Goal: Task Accomplishment & Management: Manage account settings

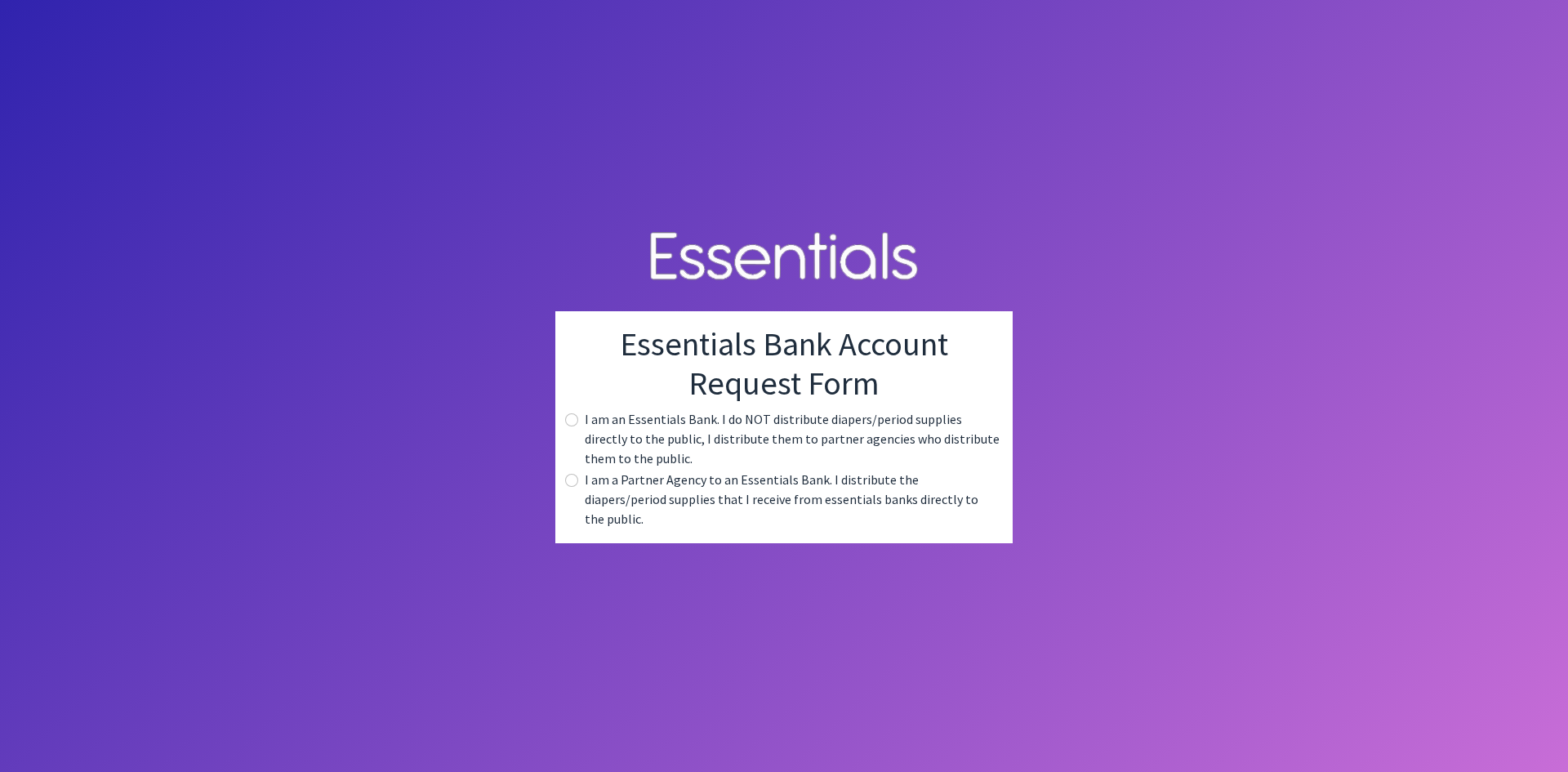
click at [900, 499] on label "I am a Partner Agency to an Essentials Bank. I distribute the diapers/period su…" at bounding box center [792, 499] width 415 height 59
click at [621, 498] on label "I am a Partner Agency to an Essentials Bank. I distribute the diapers/period su…" at bounding box center [792, 499] width 415 height 59
click at [572, 486] on input "radio" at bounding box center [571, 479] width 13 height 13
radio input "true"
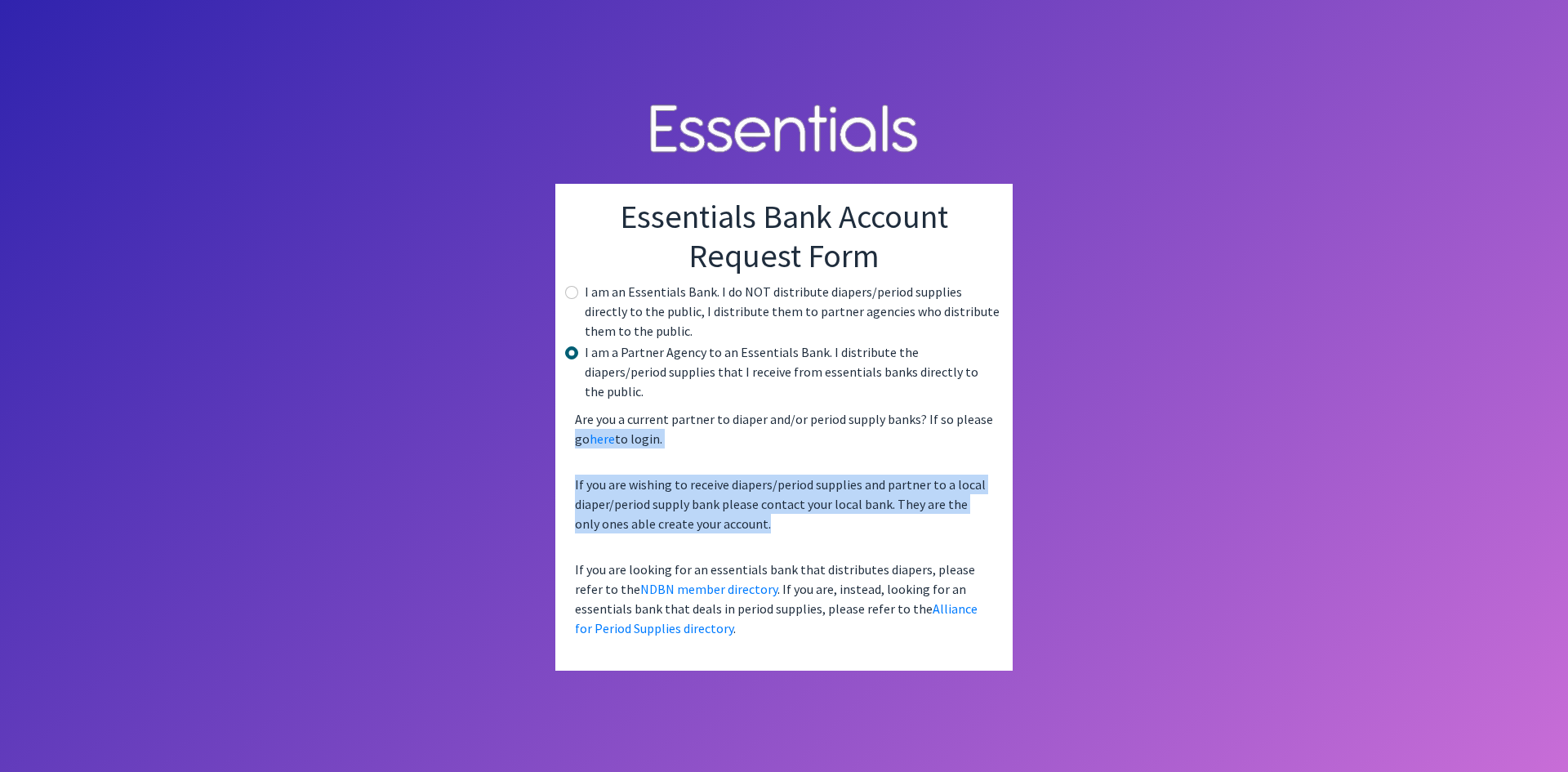
drag, startPoint x: 763, startPoint y: 512, endPoint x: 567, endPoint y: 441, distance: 208.5
click at [567, 441] on div "Essentials Bank Account Request Form I am an Essentials Bank. I do NOT distribu…" at bounding box center [784, 426] width 457 height 486
click at [678, 581] on link "NDBN member directory" at bounding box center [708, 589] width 137 height 17
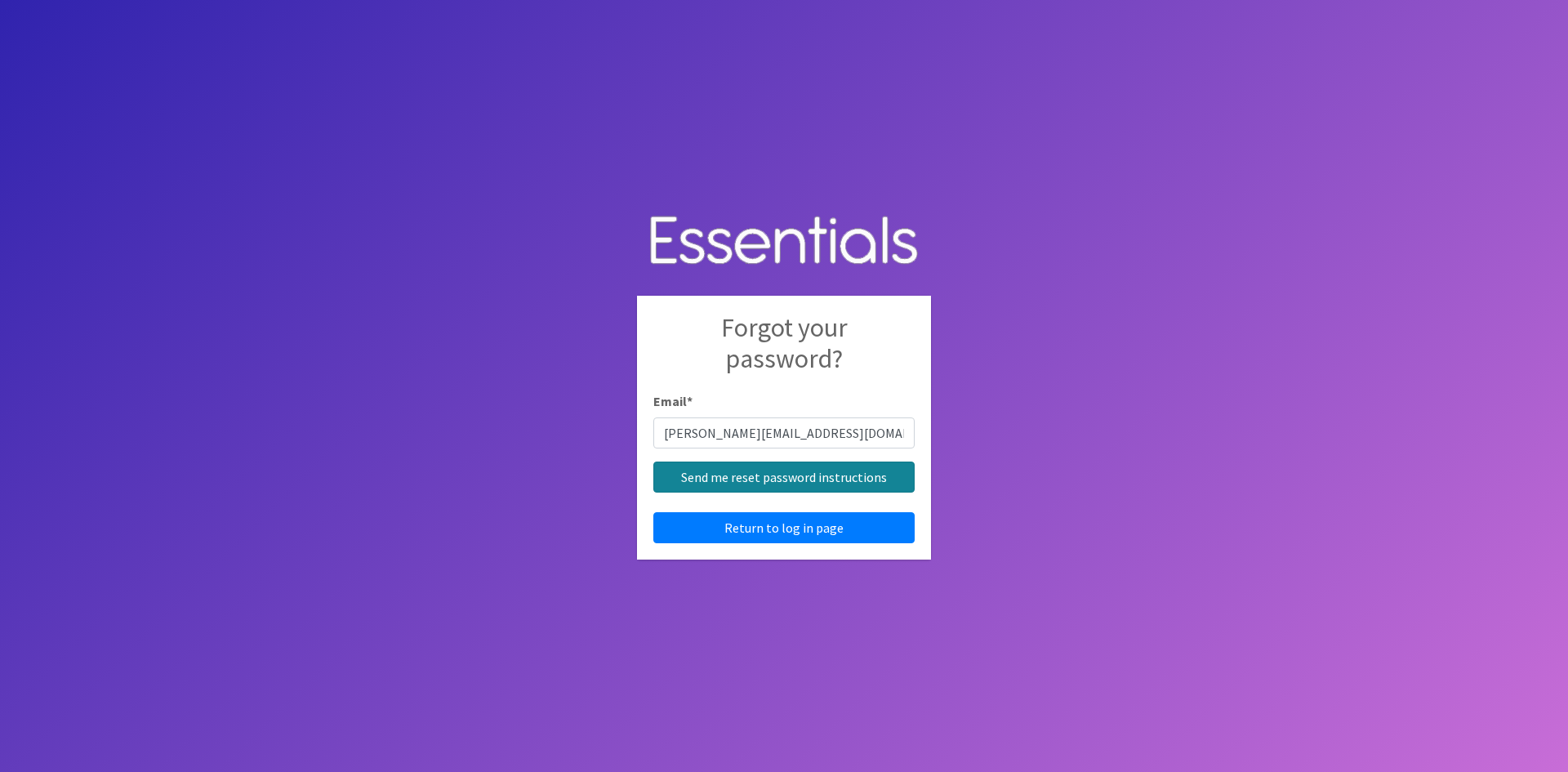
type input "[PERSON_NAME][EMAIL_ADDRESS][DOMAIN_NAME]"
click at [875, 470] on input "Send me reset password instructions" at bounding box center [783, 477] width 261 height 31
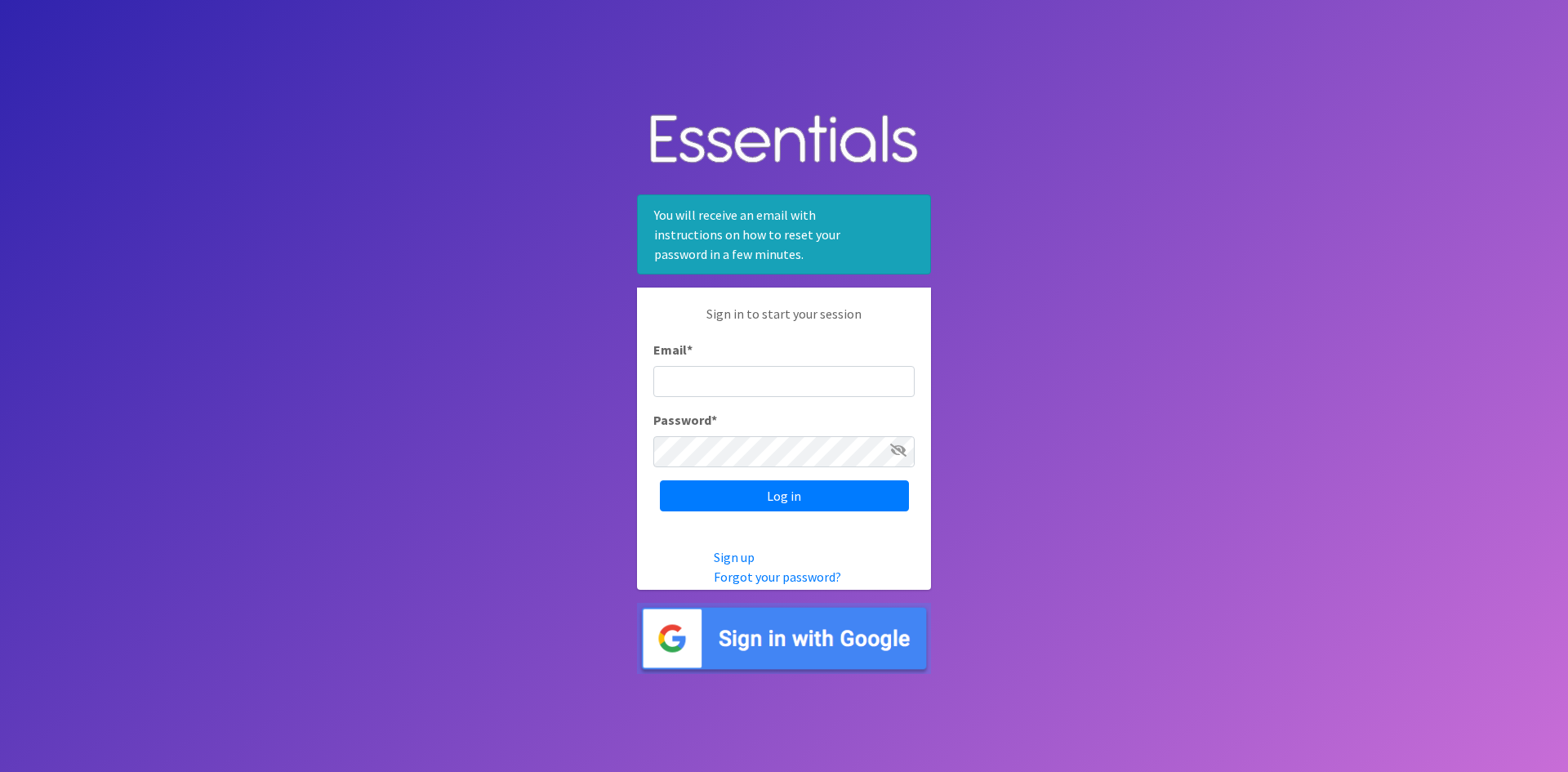
click at [823, 380] on input "Email *" at bounding box center [783, 382] width 261 height 31
type input "[PERSON_NAME][EMAIL_ADDRESS][DOMAIN_NAME]"
click at [744, 507] on input "Log in" at bounding box center [784, 496] width 249 height 31
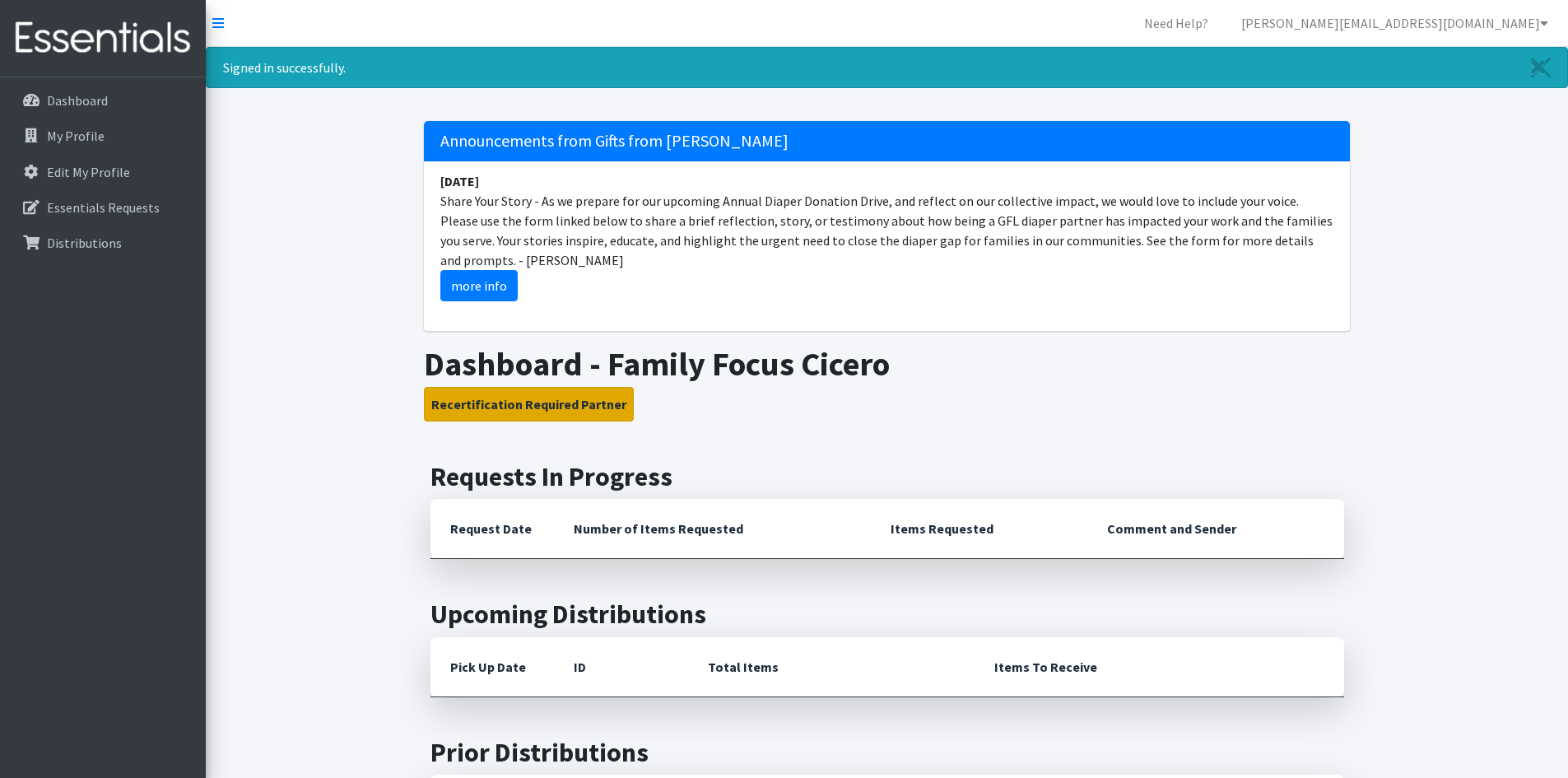
click at [474, 408] on button "Recertification Required Partner" at bounding box center [529, 404] width 209 height 34
click at [91, 95] on p "Dashboard" at bounding box center [77, 100] width 61 height 17
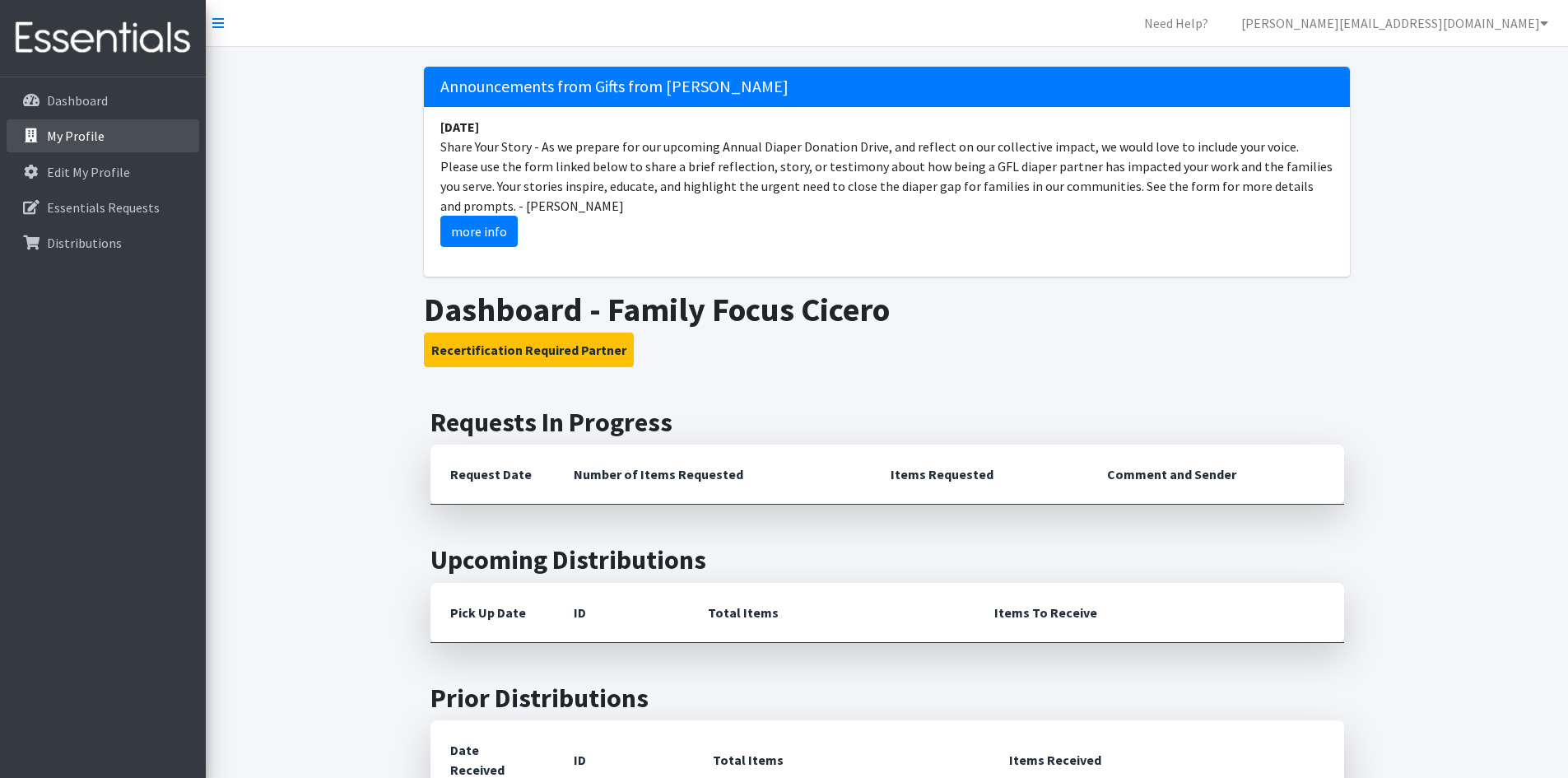
click at [120, 146] on link "My Profile" at bounding box center [102, 136] width 193 height 33
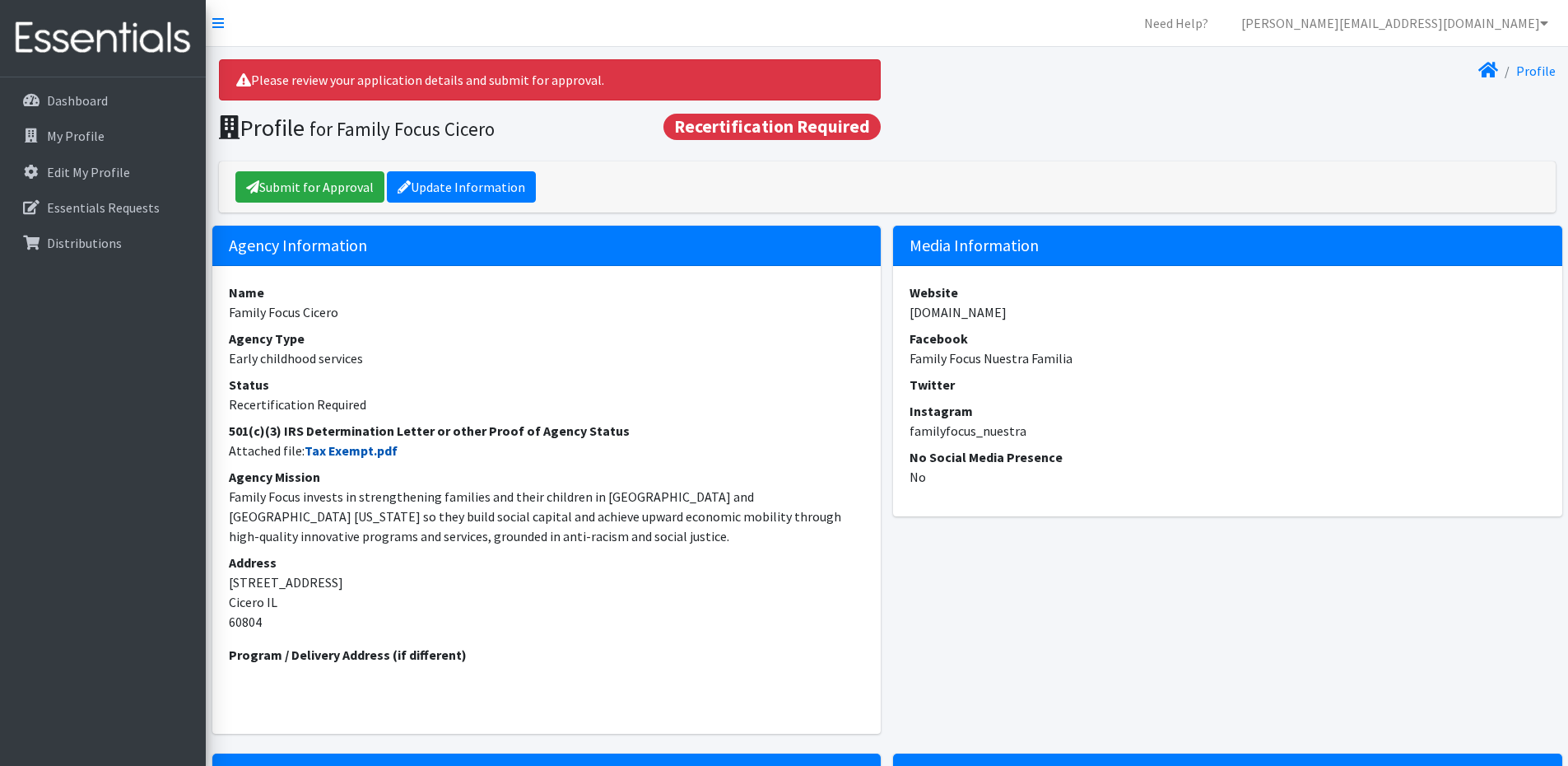
click at [329, 446] on link "Tax Exempt.pdf" at bounding box center [351, 450] width 93 height 17
click at [116, 195] on link "Essentials Requests" at bounding box center [102, 207] width 193 height 33
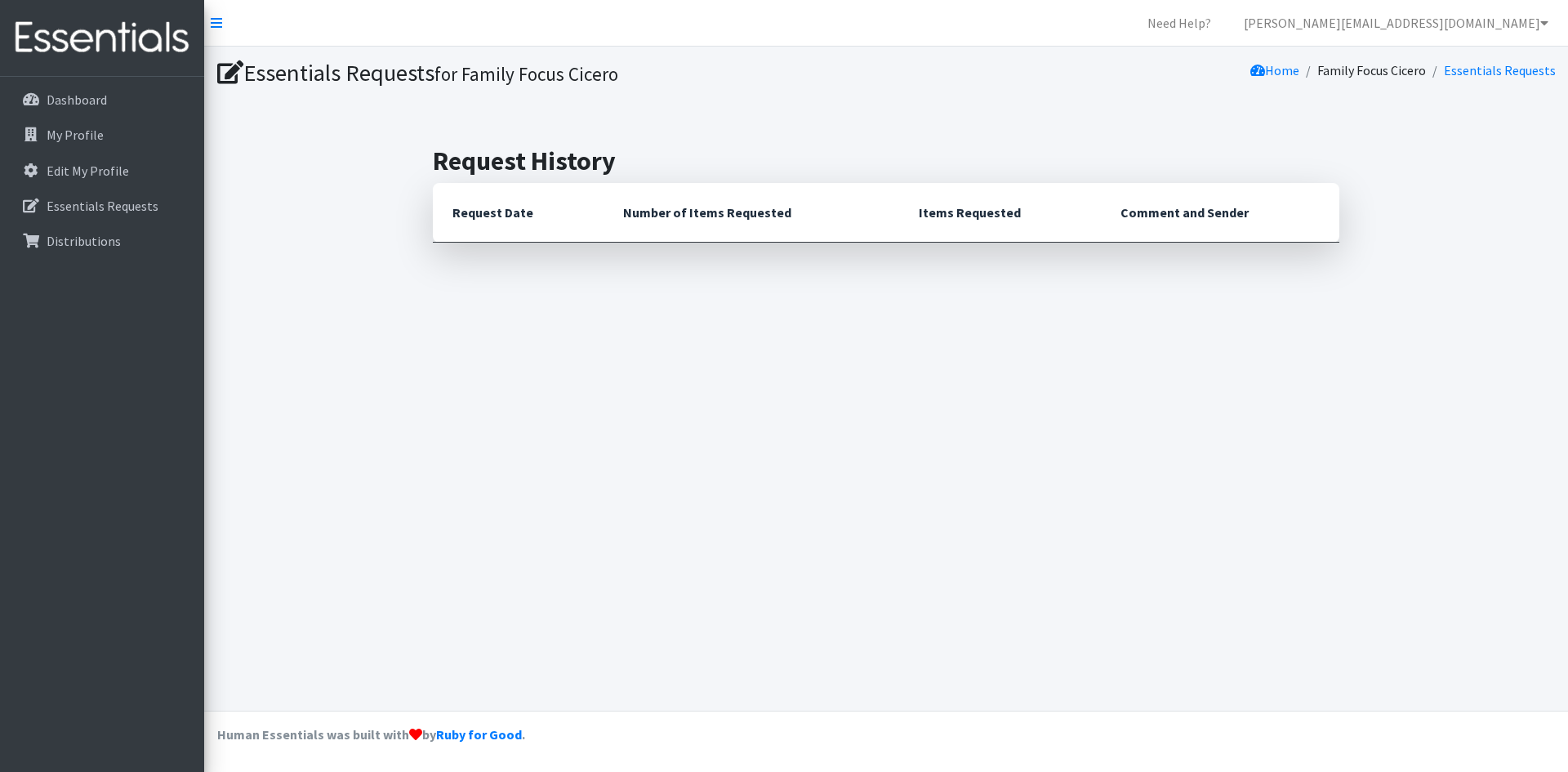
click at [533, 224] on th "Request Date" at bounding box center [518, 212] width 170 height 59
drag, startPoint x: 712, startPoint y: 210, endPoint x: 992, endPoint y: 221, distance: 280.2
click at [725, 211] on th "Number of Items Requested" at bounding box center [751, 212] width 296 height 59
click at [225, 85] on h1 "Essentials Requests for Family Focus Cicero" at bounding box center [548, 72] width 663 height 29
click at [230, 74] on icon at bounding box center [230, 72] width 26 height 24
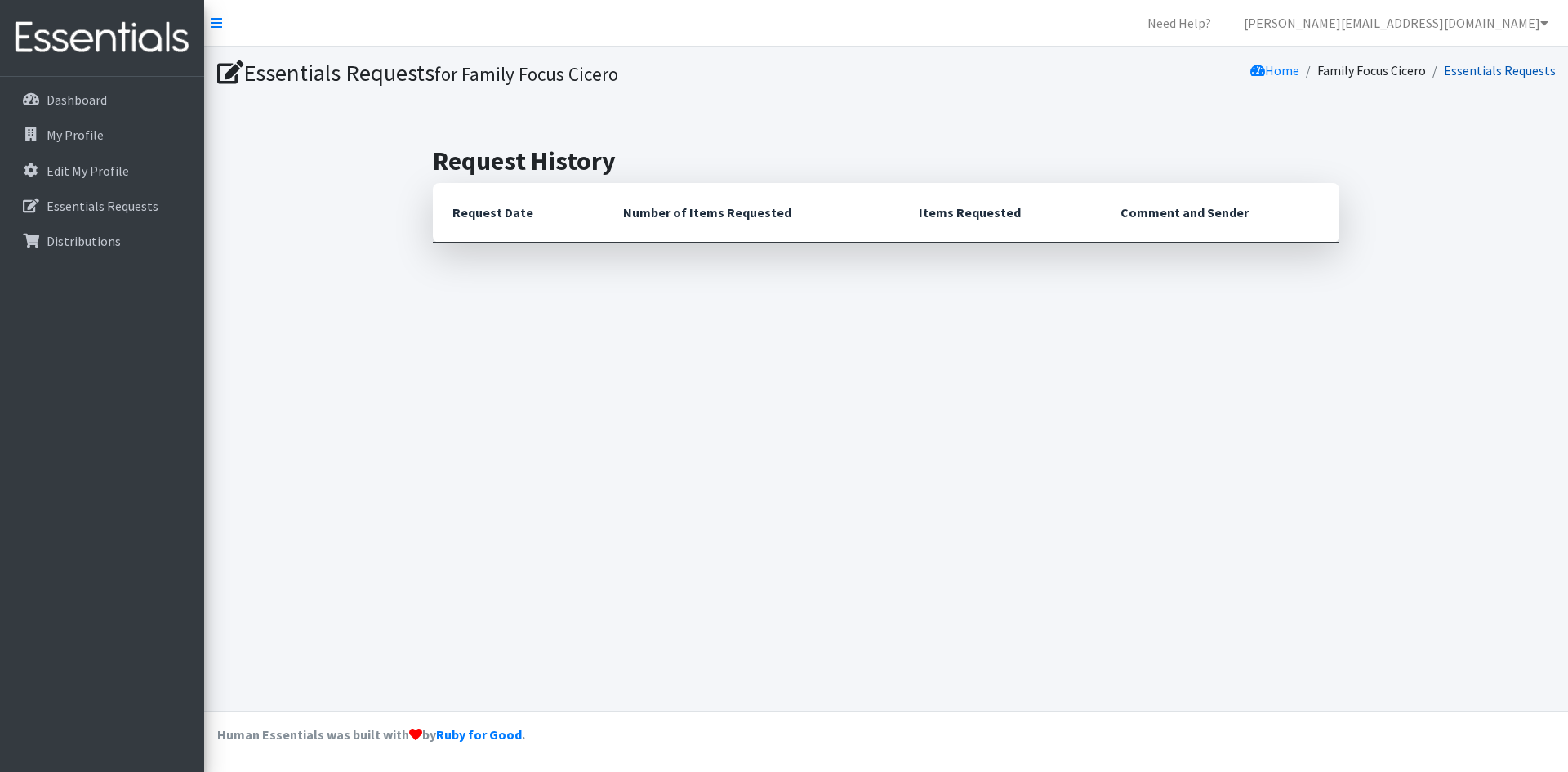
click at [1510, 73] on link "Essentials Requests" at bounding box center [1499, 70] width 112 height 17
click at [1005, 222] on th "Items Requested" at bounding box center [1000, 212] width 202 height 59
click at [994, 219] on th "Items Requested" at bounding box center [1000, 212] width 202 height 59
click at [121, 199] on p "Essentials Requests" at bounding box center [102, 205] width 112 height 17
click at [102, 93] on p "Dashboard" at bounding box center [76, 100] width 60 height 17
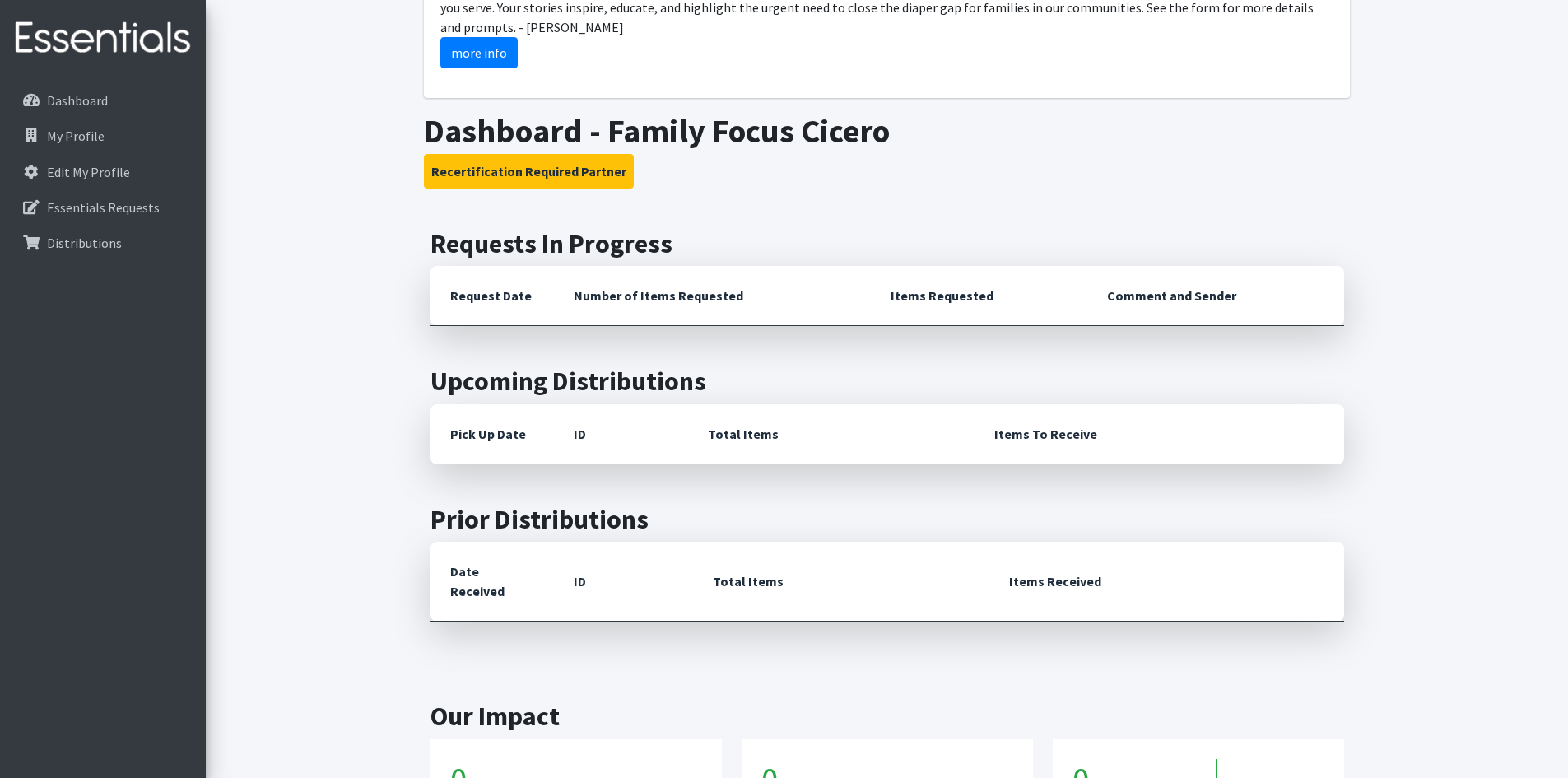
scroll to position [400, 0]
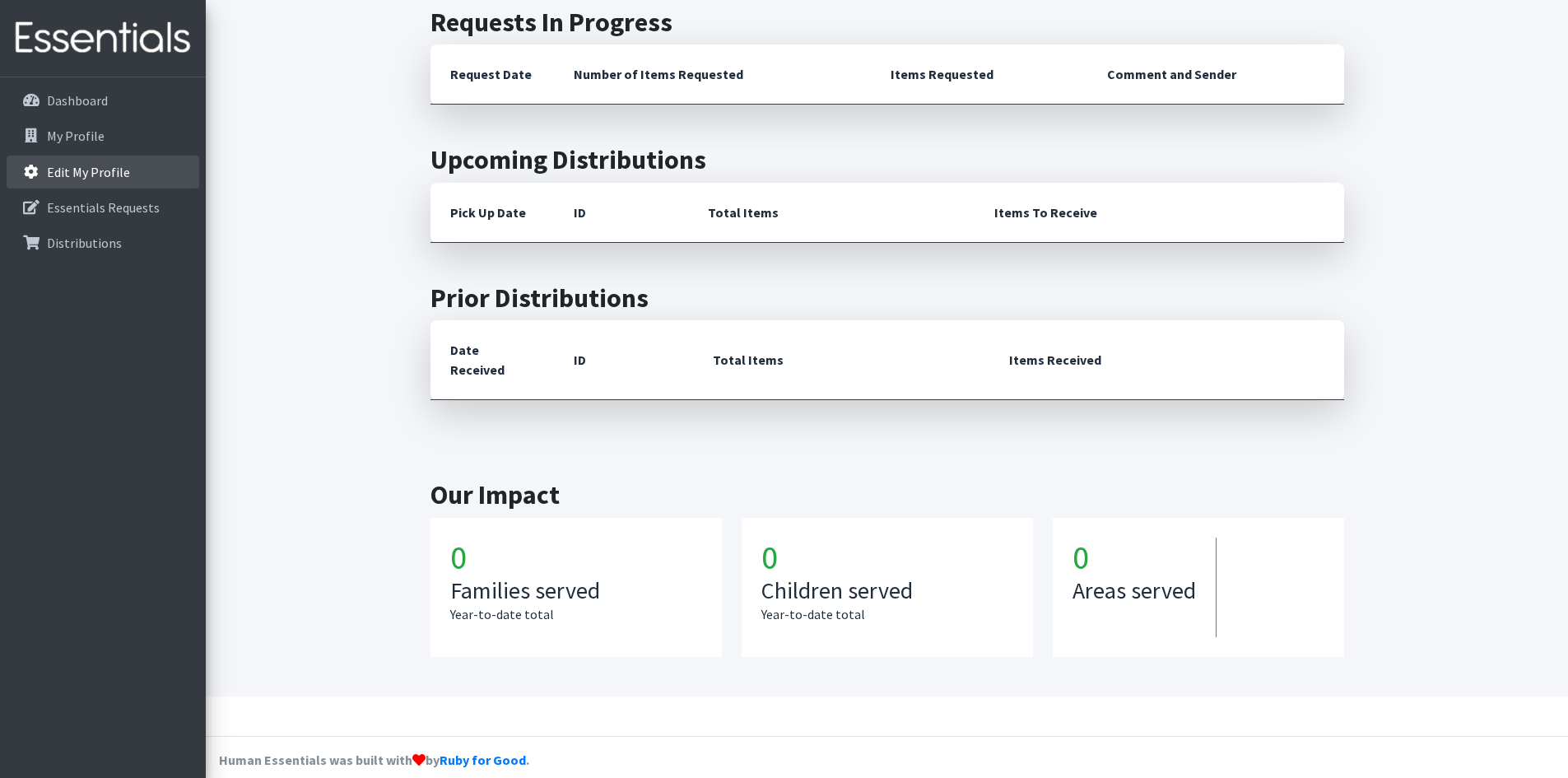
click at [102, 167] on p "Edit My Profile" at bounding box center [88, 172] width 83 height 17
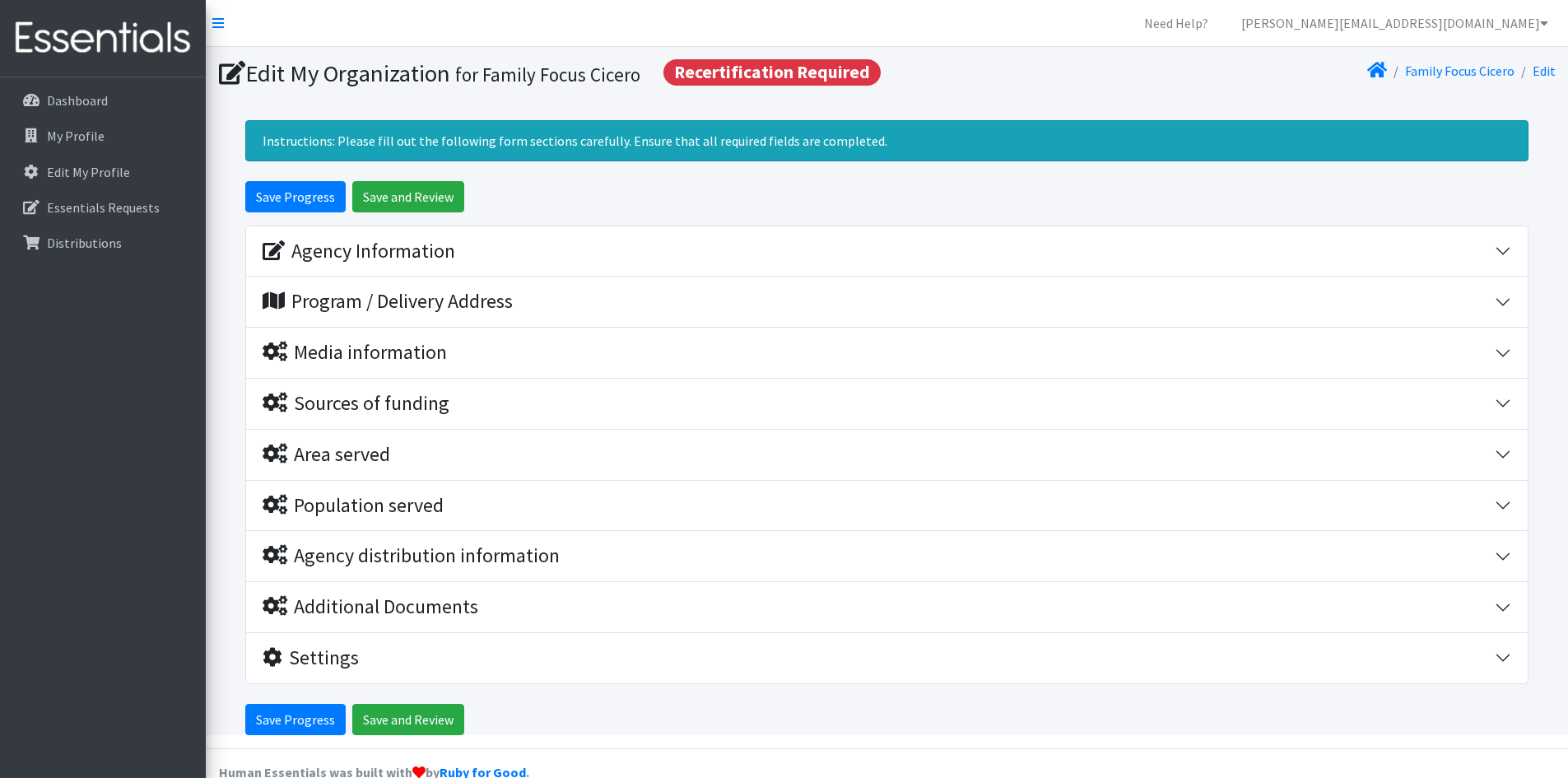
click at [203, 34] on link at bounding box center [103, 39] width 206 height 77
click at [47, 87] on link "Dashboard" at bounding box center [102, 99] width 193 height 33
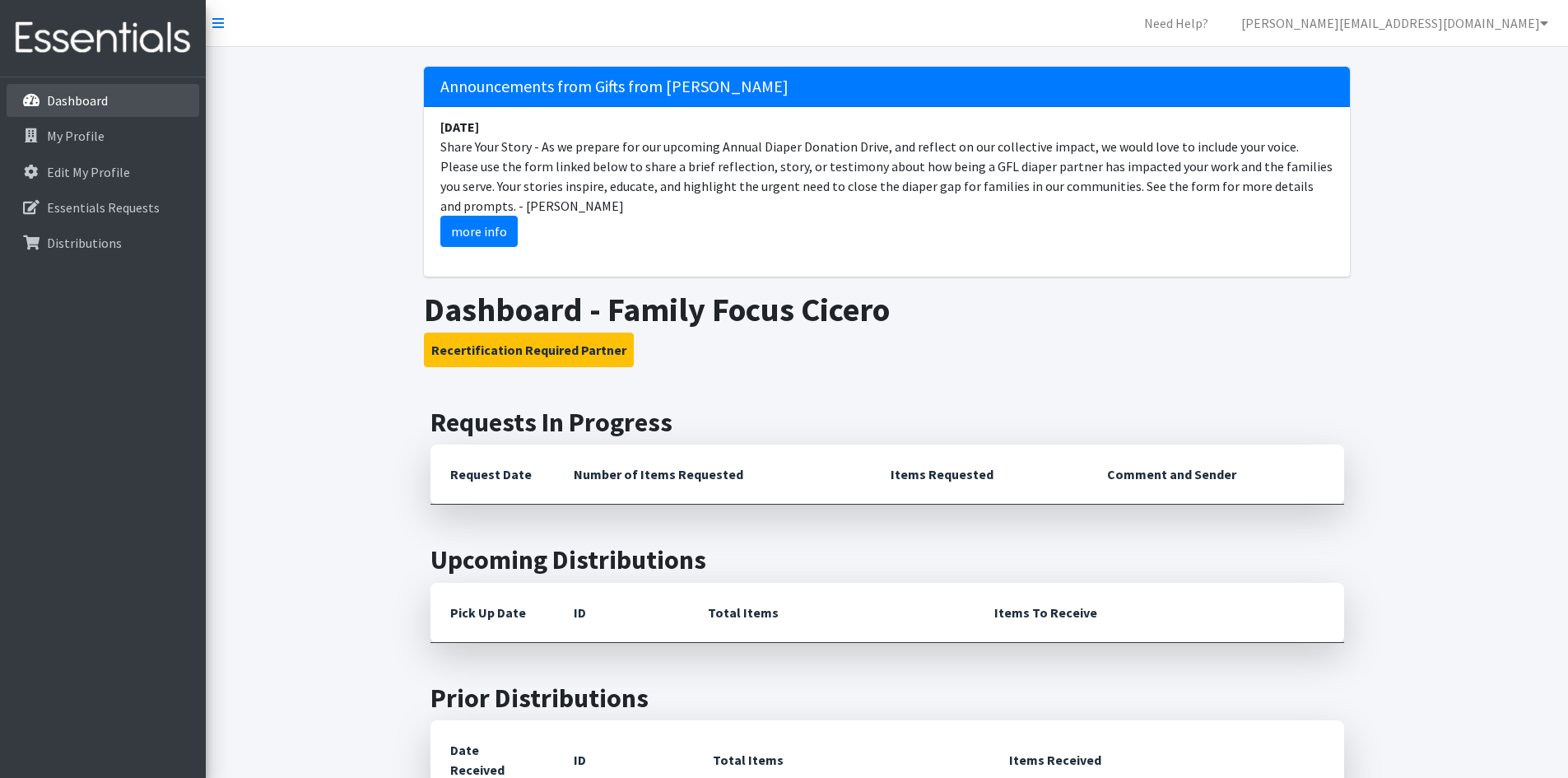
click at [70, 88] on link "Dashboard" at bounding box center [102, 99] width 193 height 33
click at [586, 353] on button "Recertification Required Partner" at bounding box center [529, 349] width 209 height 34
click at [589, 360] on button "Recertification Required Partner" at bounding box center [529, 349] width 209 height 34
click at [54, 91] on link "Dashboard" at bounding box center [102, 99] width 193 height 33
click at [60, 55] on img at bounding box center [102, 38] width 193 height 55
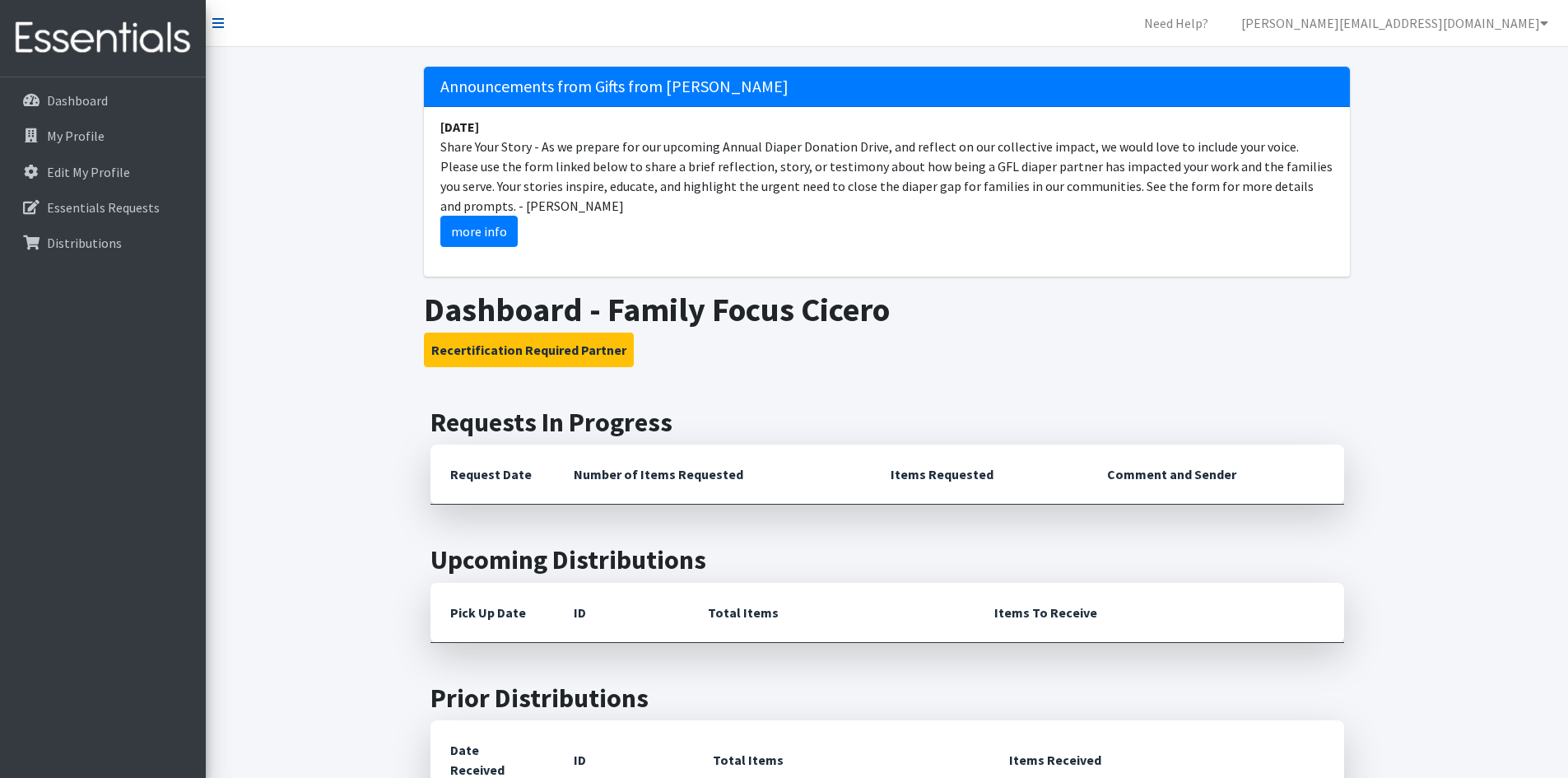
click at [212, 32] on link at bounding box center [217, 23] width 11 height 19
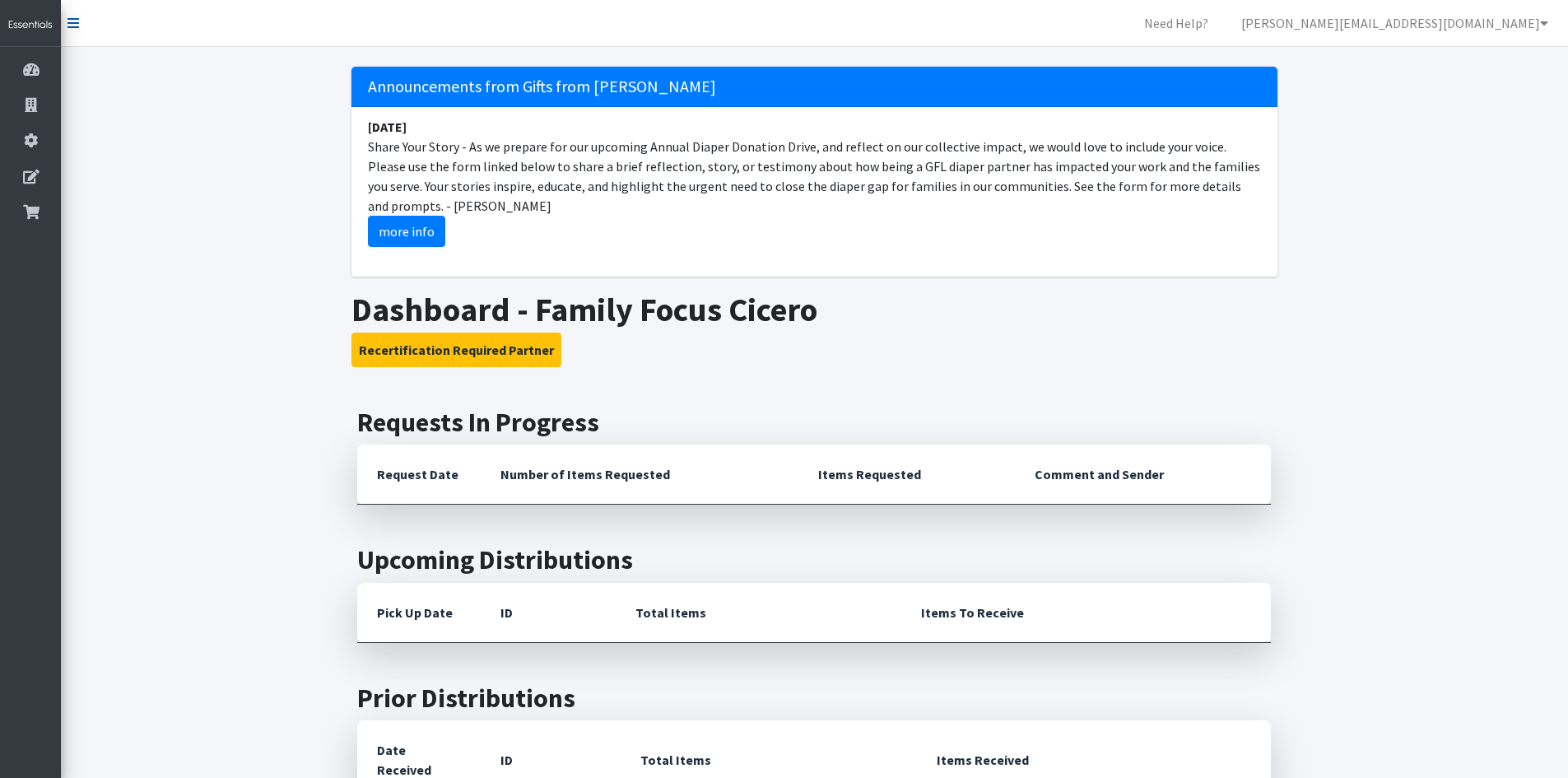
click at [73, 21] on icon at bounding box center [73, 23] width 11 height 13
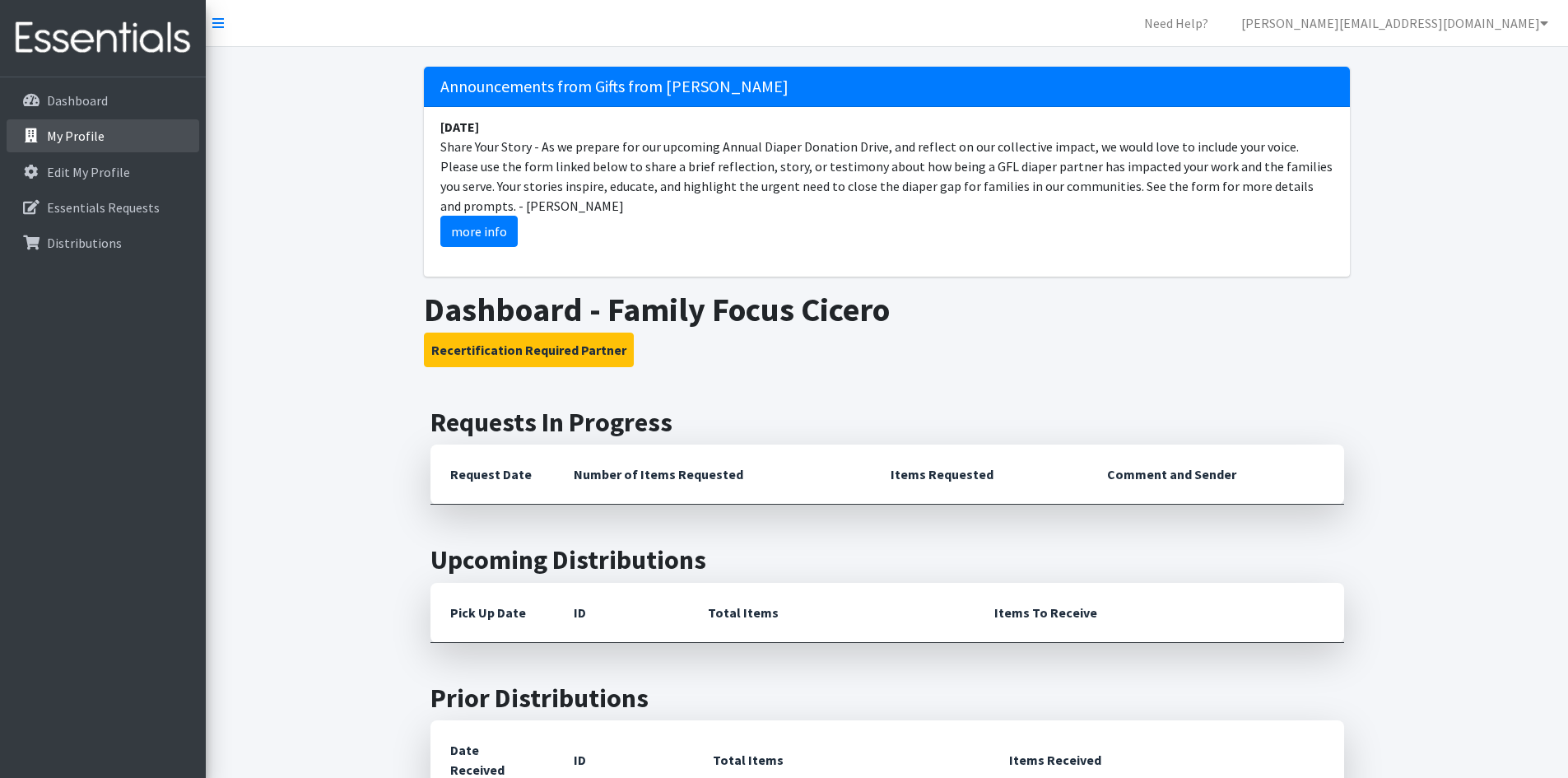
click at [107, 146] on link "My Profile" at bounding box center [102, 136] width 193 height 33
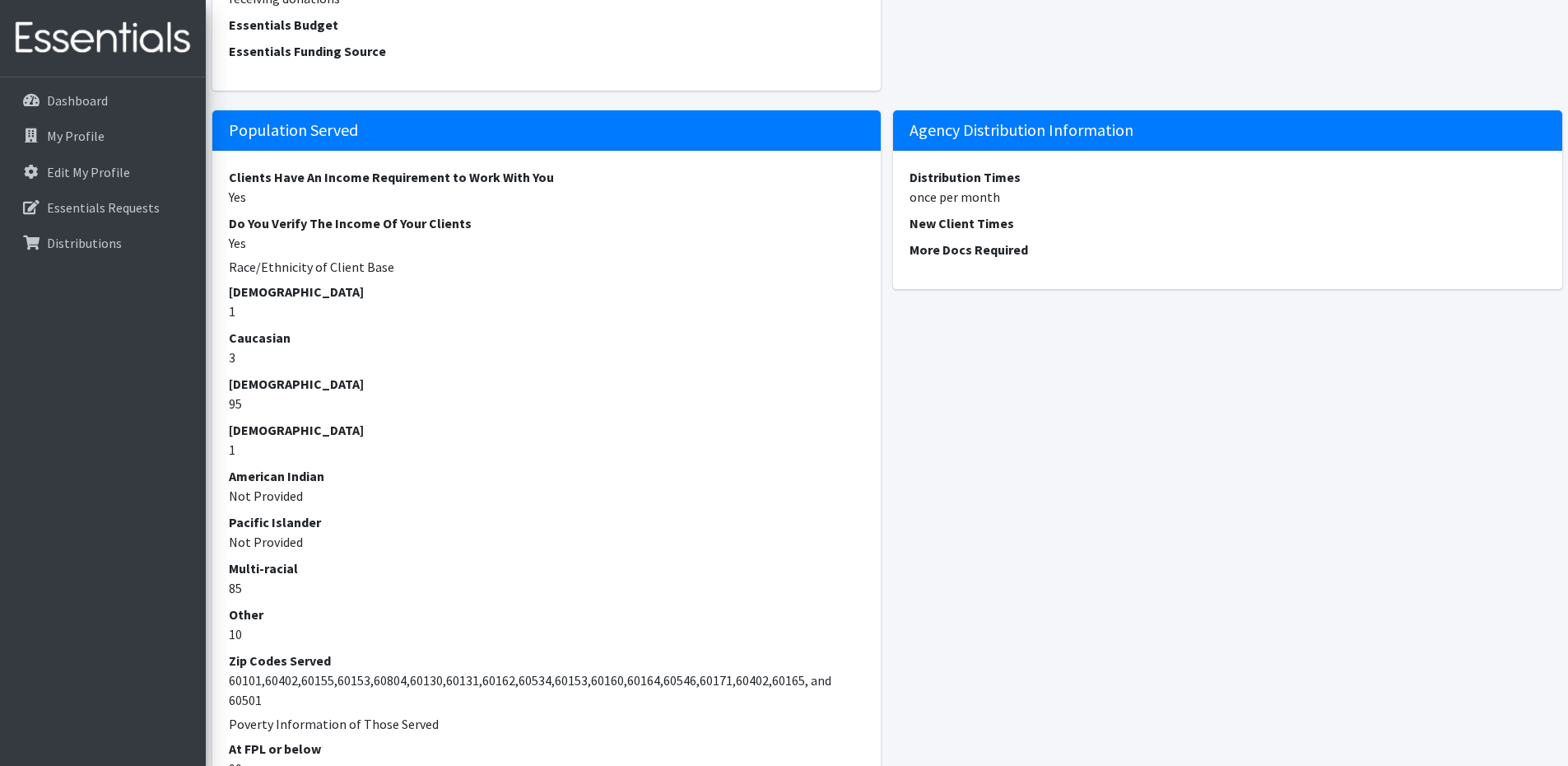
scroll to position [918, 0]
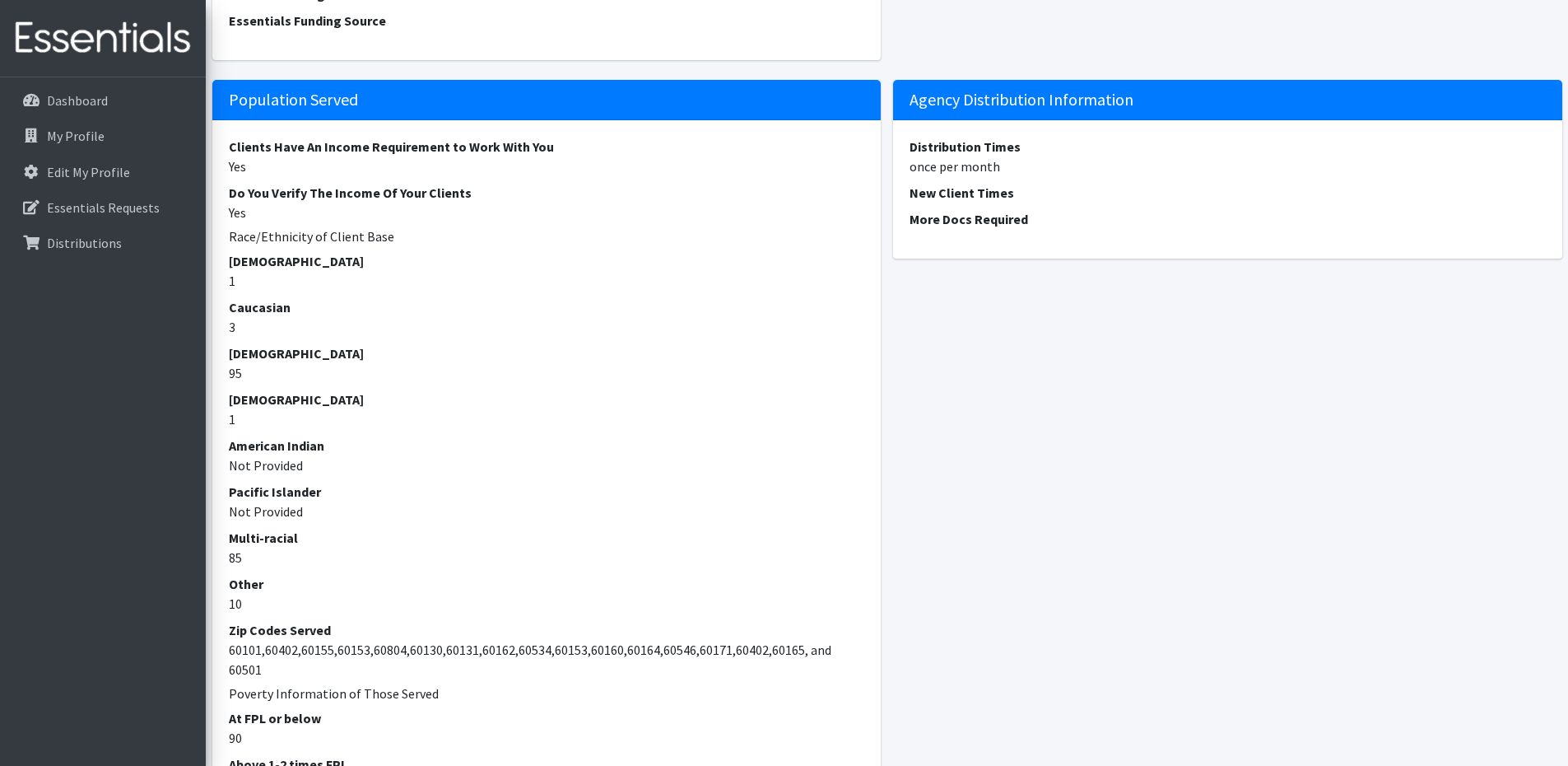
click at [957, 203] on dl "Distribution Times once per month New Client Times More Docs Required" at bounding box center [1227, 182] width 636 height 92
drag, startPoint x: 1562, startPoint y: 448, endPoint x: 1575, endPoint y: 492, distance: 45.9
click at [1567, 492] on html "Need Help? michelle.carrera@family-focus.org Organization Settings My Co-Worker…" at bounding box center [784, 144] width 1568 height 2125
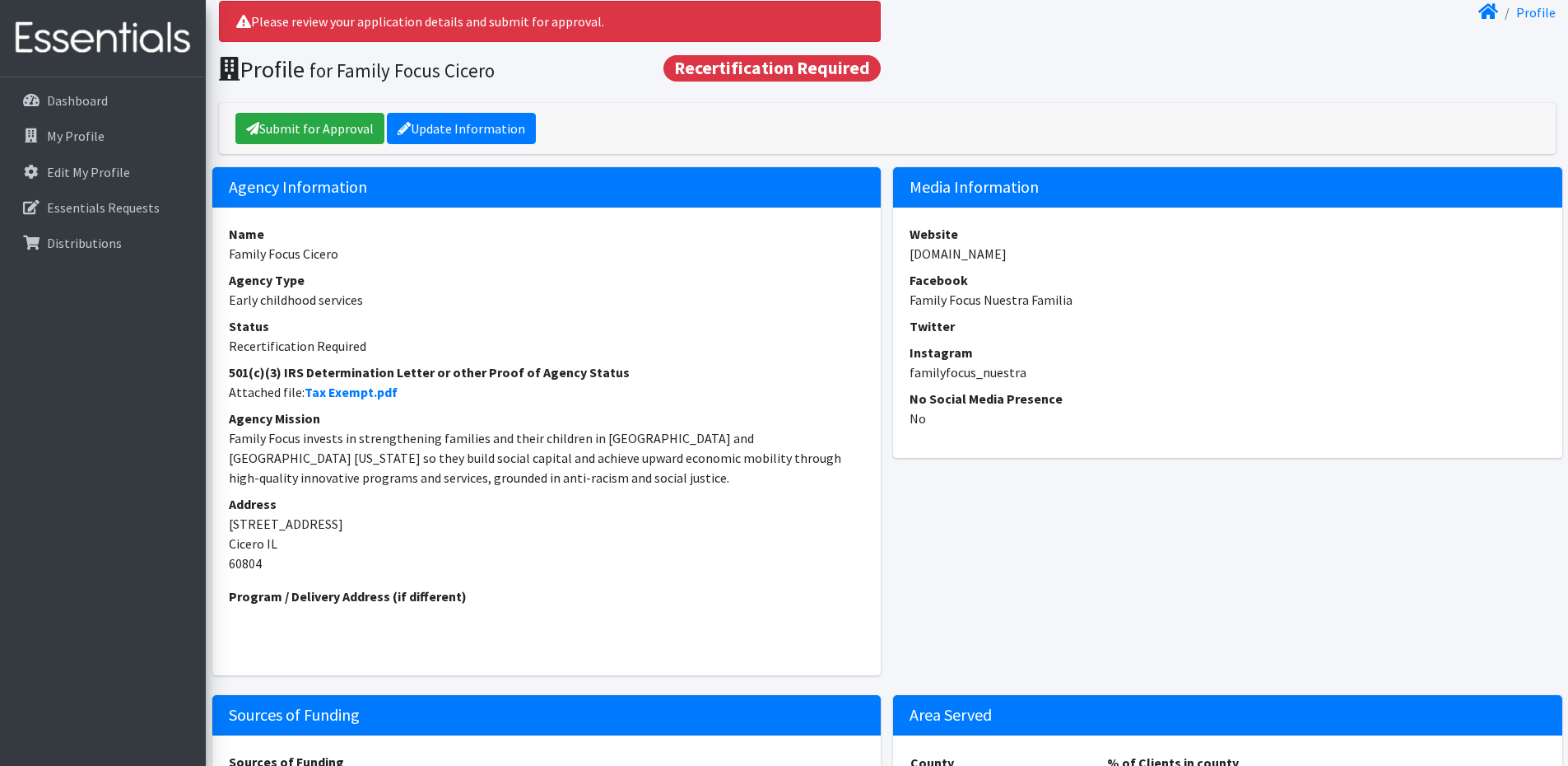
scroll to position [0, 0]
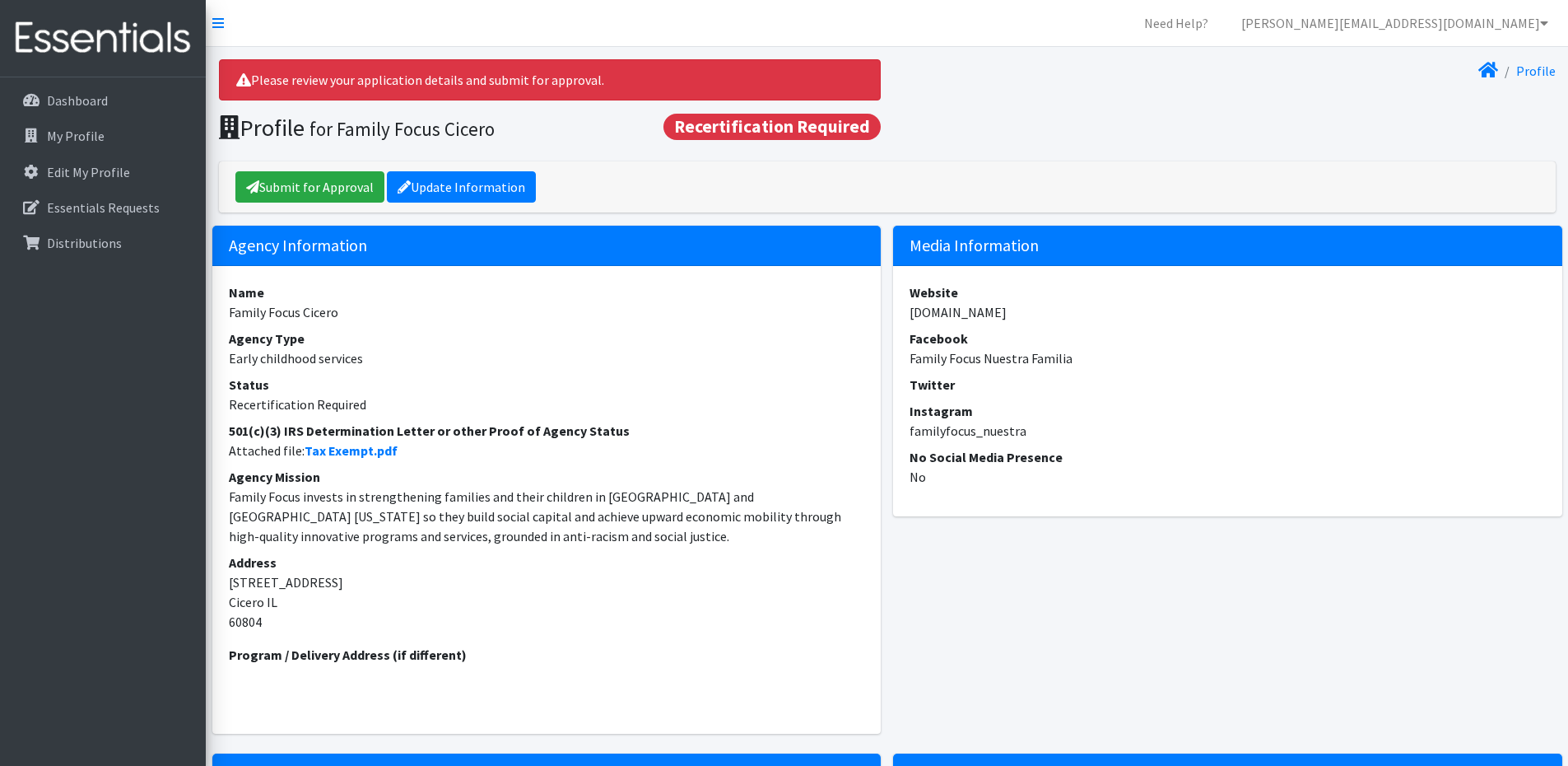
drag, startPoint x: 250, startPoint y: 82, endPoint x: 632, endPoint y: 77, distance: 382.0
click at [632, 77] on div "Please review your application details and submit for approval." at bounding box center [550, 79] width 663 height 41
drag, startPoint x: 1064, startPoint y: 111, endPoint x: 1222, endPoint y: 108, distance: 158.0
click at [1067, 111] on div "Profile" at bounding box center [1224, 100] width 675 height 83
click at [446, 188] on link "Update Information" at bounding box center [461, 188] width 149 height 32
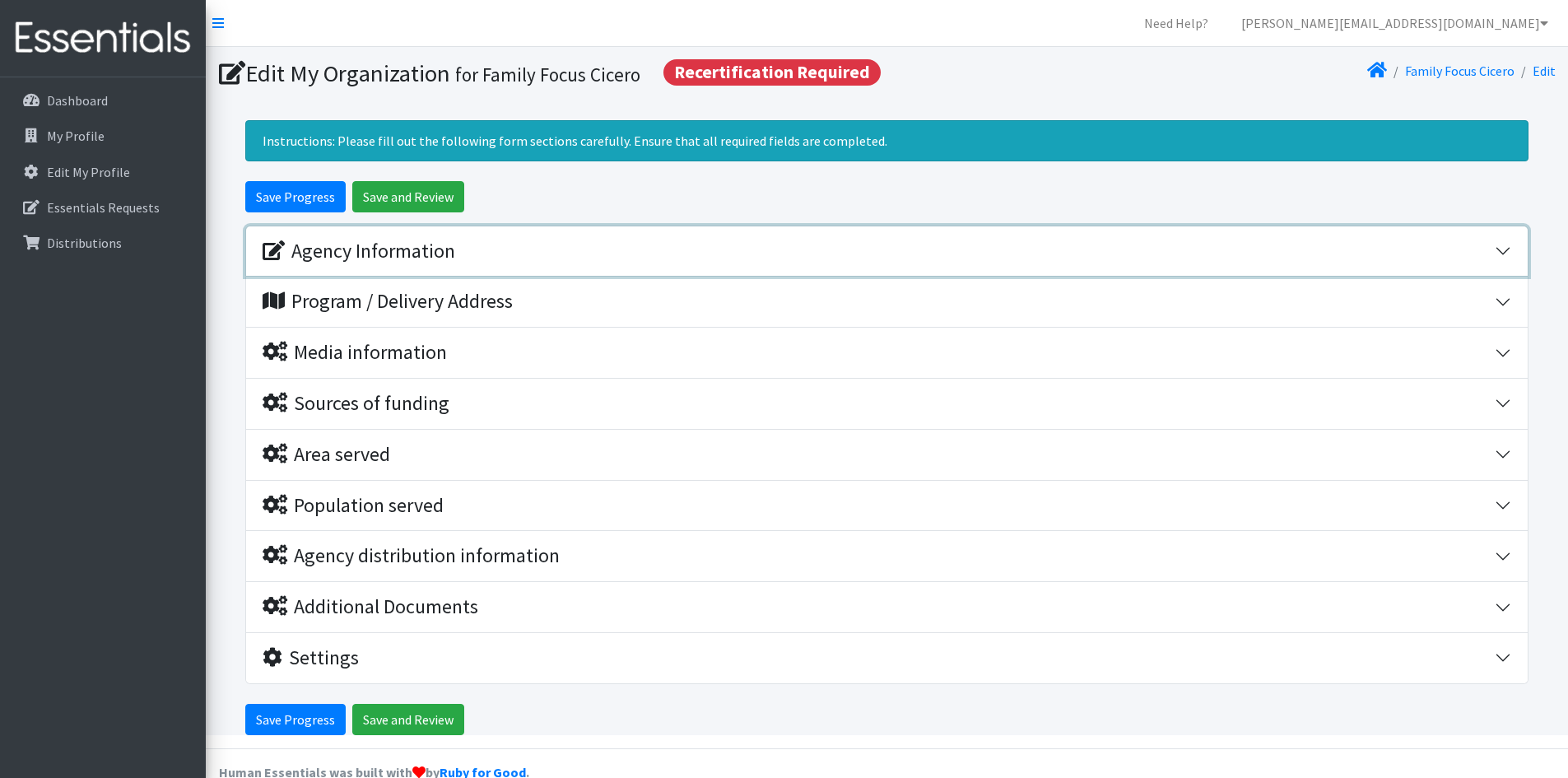
click at [382, 252] on div "Agency Information" at bounding box center [358, 251] width 193 height 24
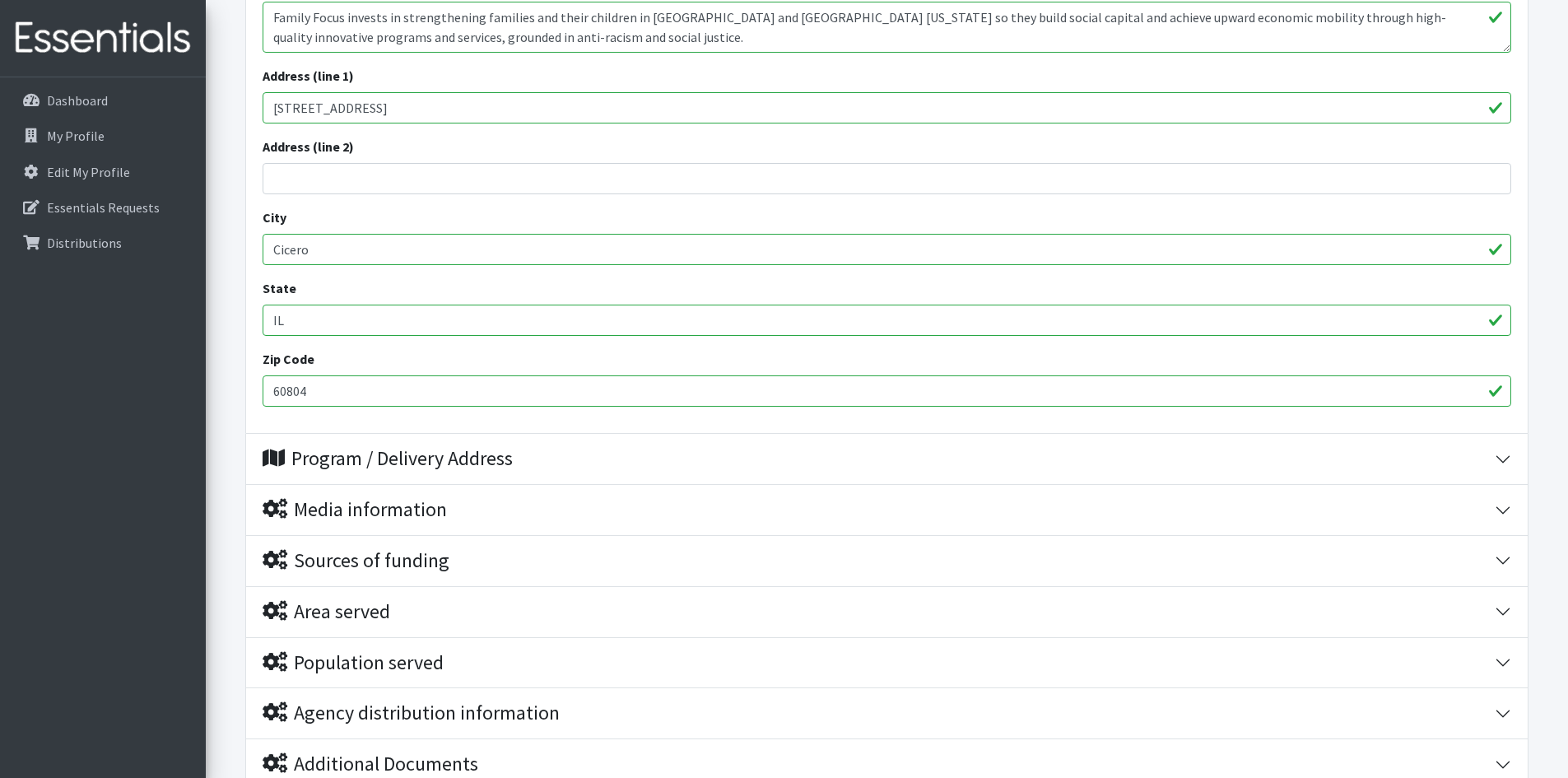
scroll to position [786, 0]
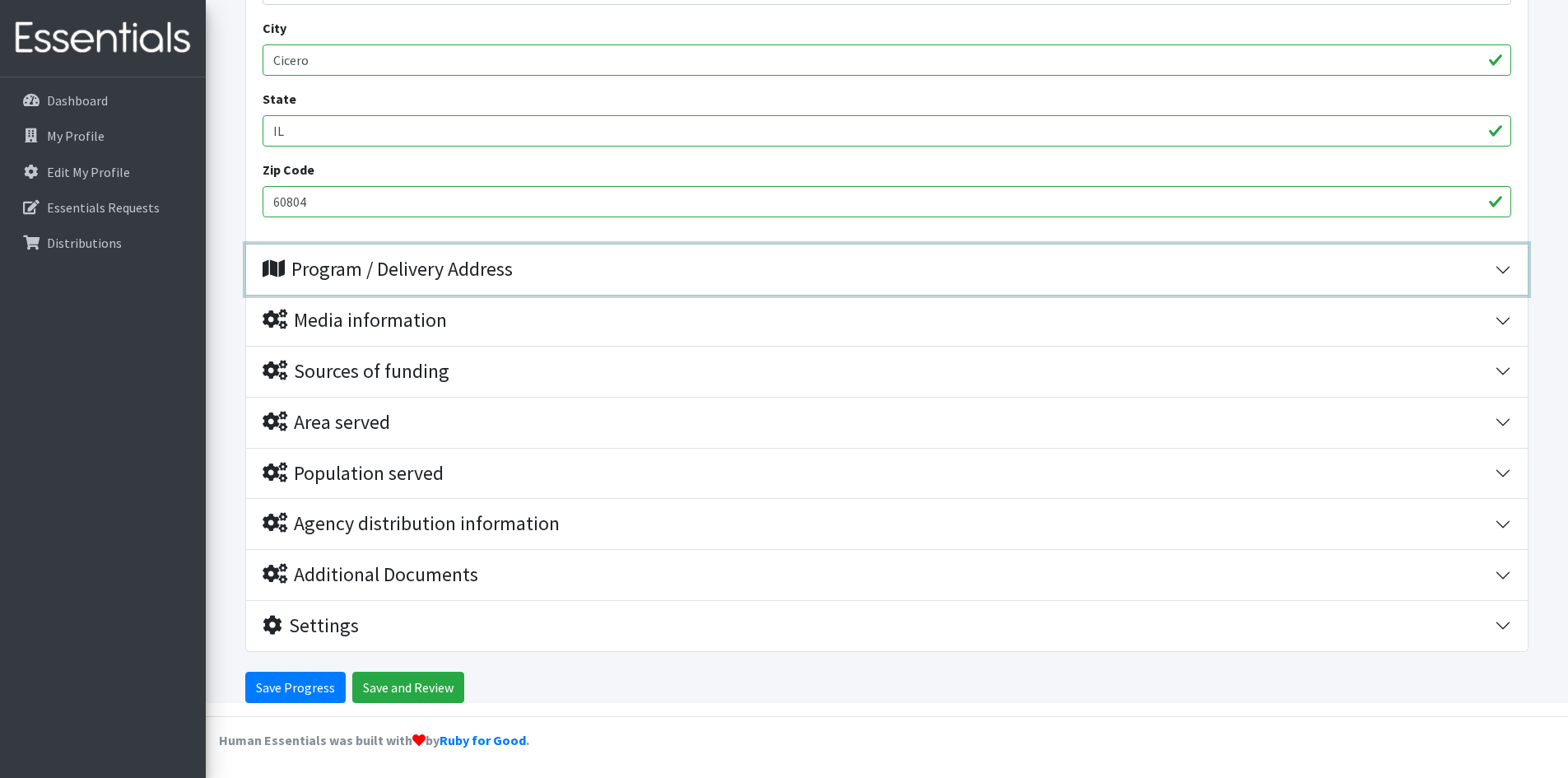
click at [429, 270] on div "Program / Delivery Address" at bounding box center [387, 269] width 250 height 24
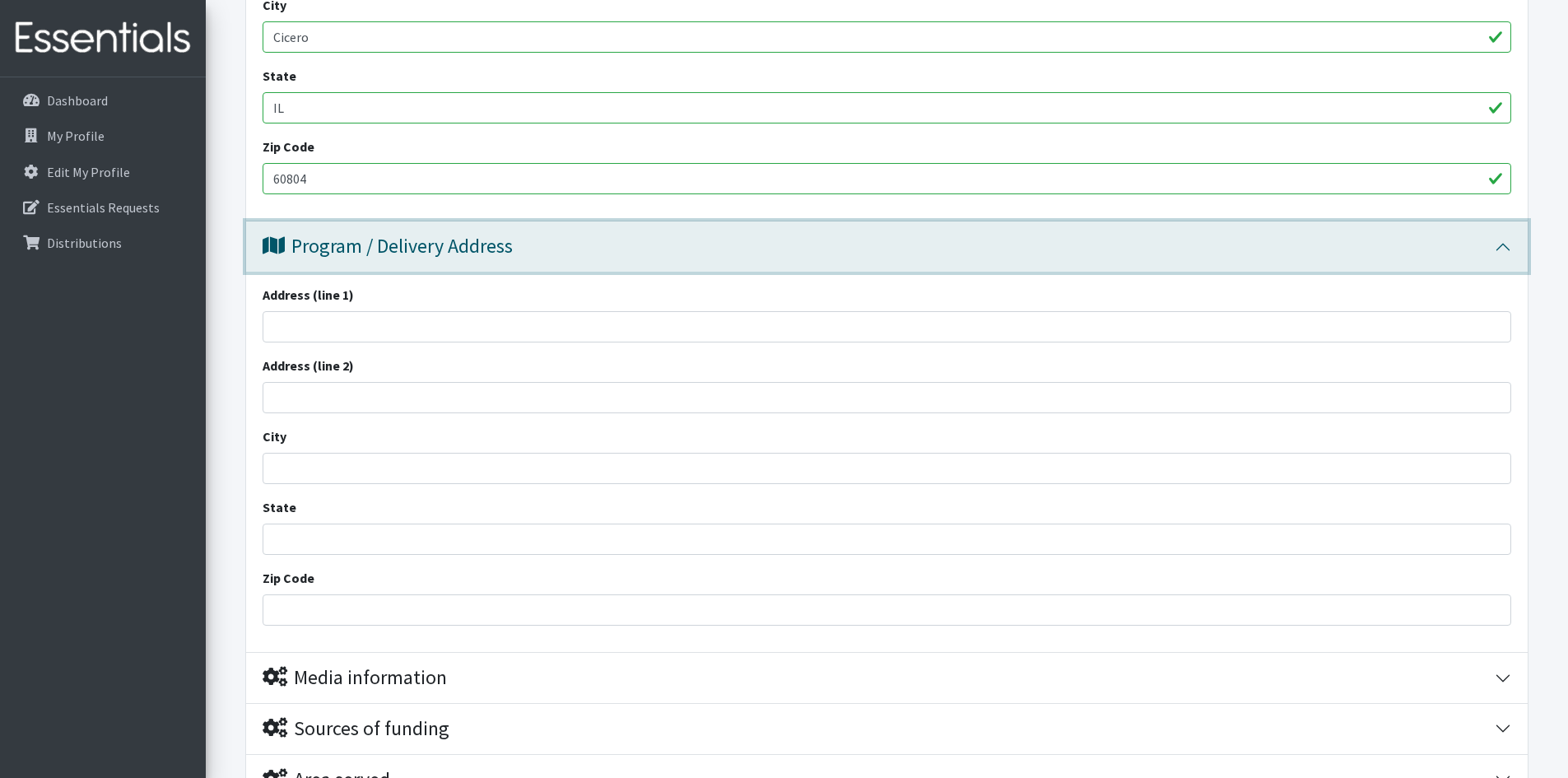
scroll to position [821, 0]
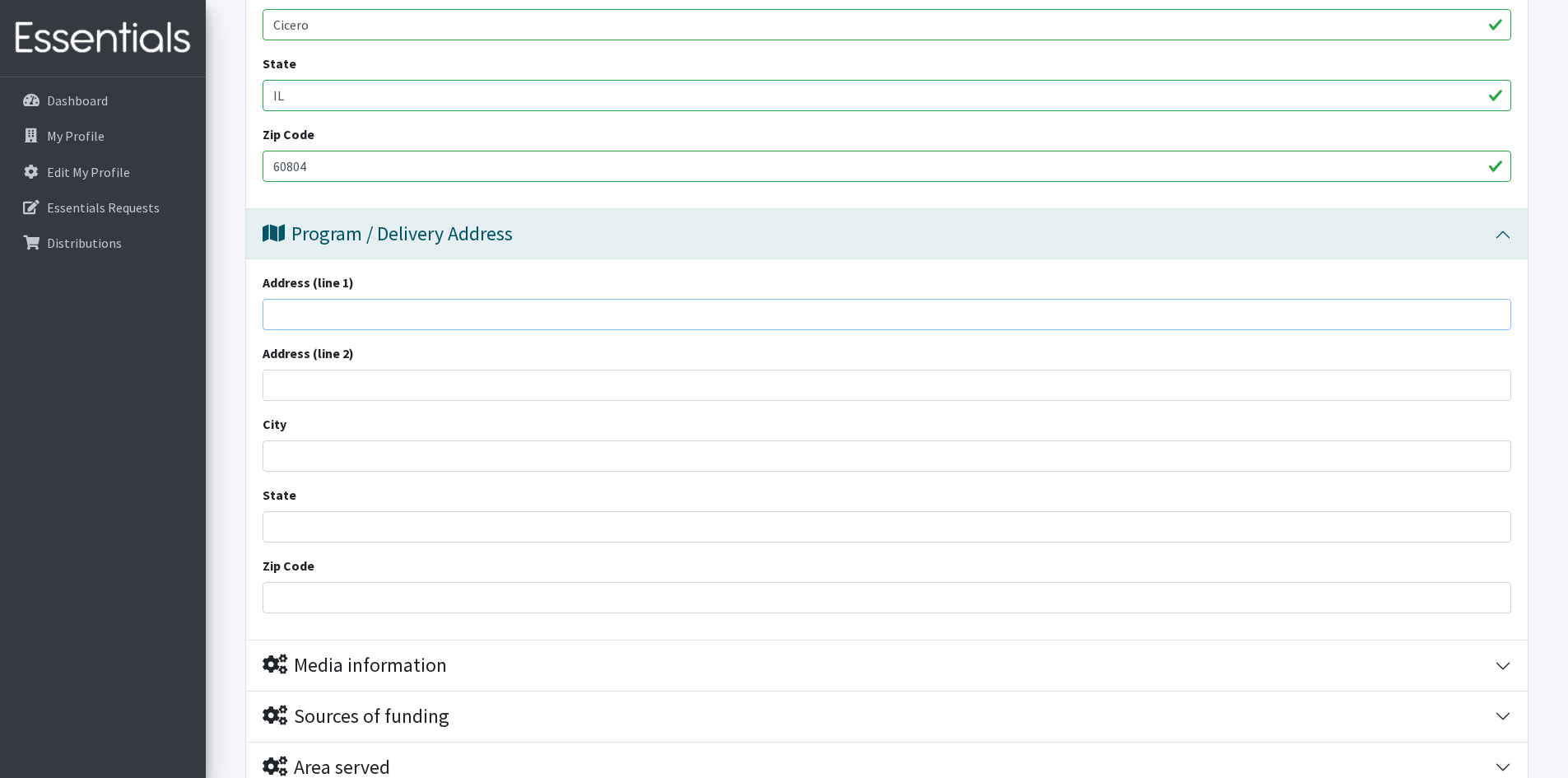
click at [655, 327] on input "Address (line 1)" at bounding box center [886, 314] width 1249 height 32
type input "1500 S. 59th Ct"
click at [602, 449] on input "City" at bounding box center [886, 456] width 1249 height 32
type input "Cicero"
click at [650, 541] on input "State" at bounding box center [886, 527] width 1249 height 32
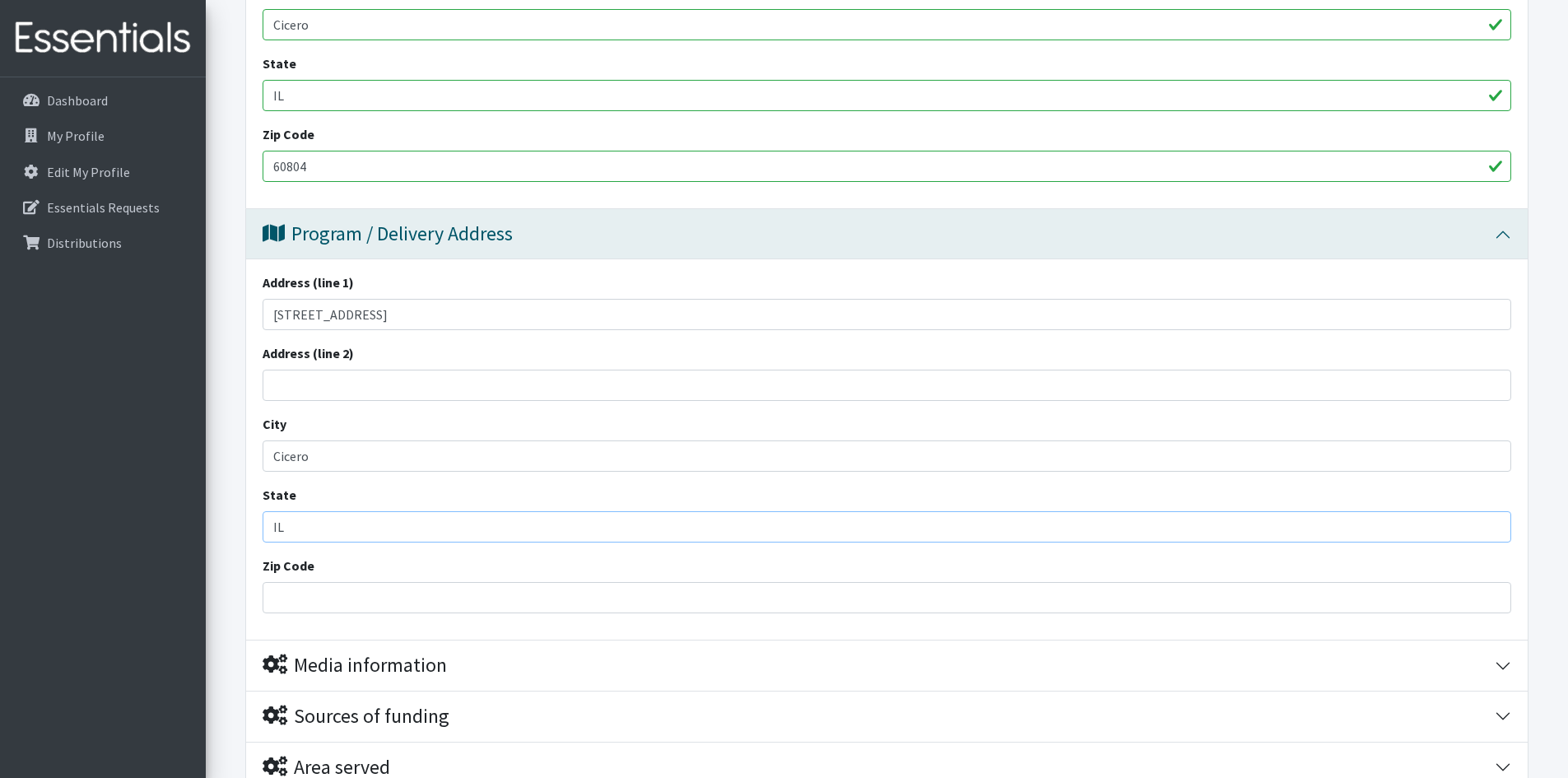
type input "IL"
click at [644, 610] on input "Zip Code" at bounding box center [886, 598] width 1249 height 32
type input "60804"
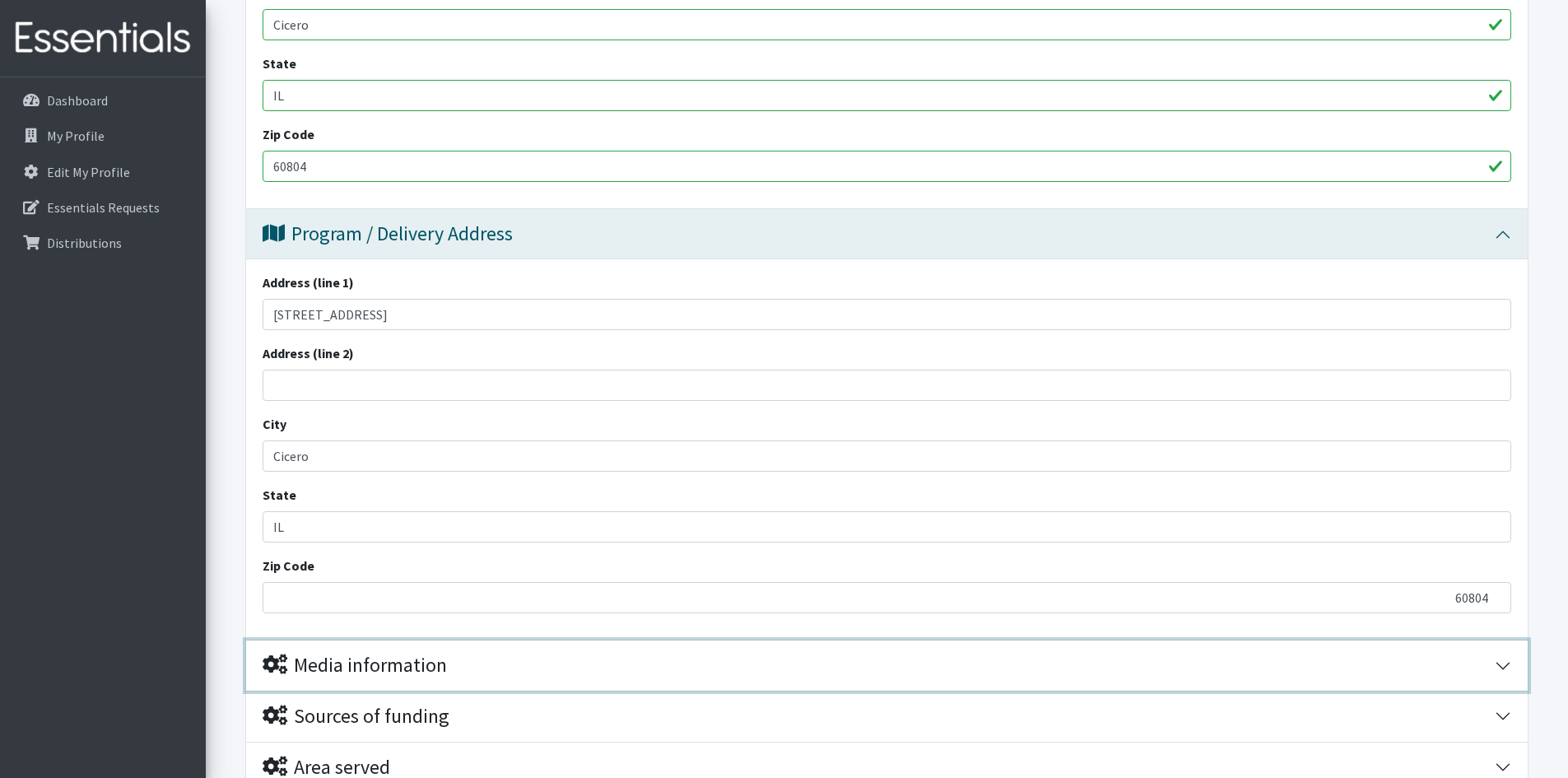
click at [682, 668] on div "Media information" at bounding box center [878, 665] width 1232 height 24
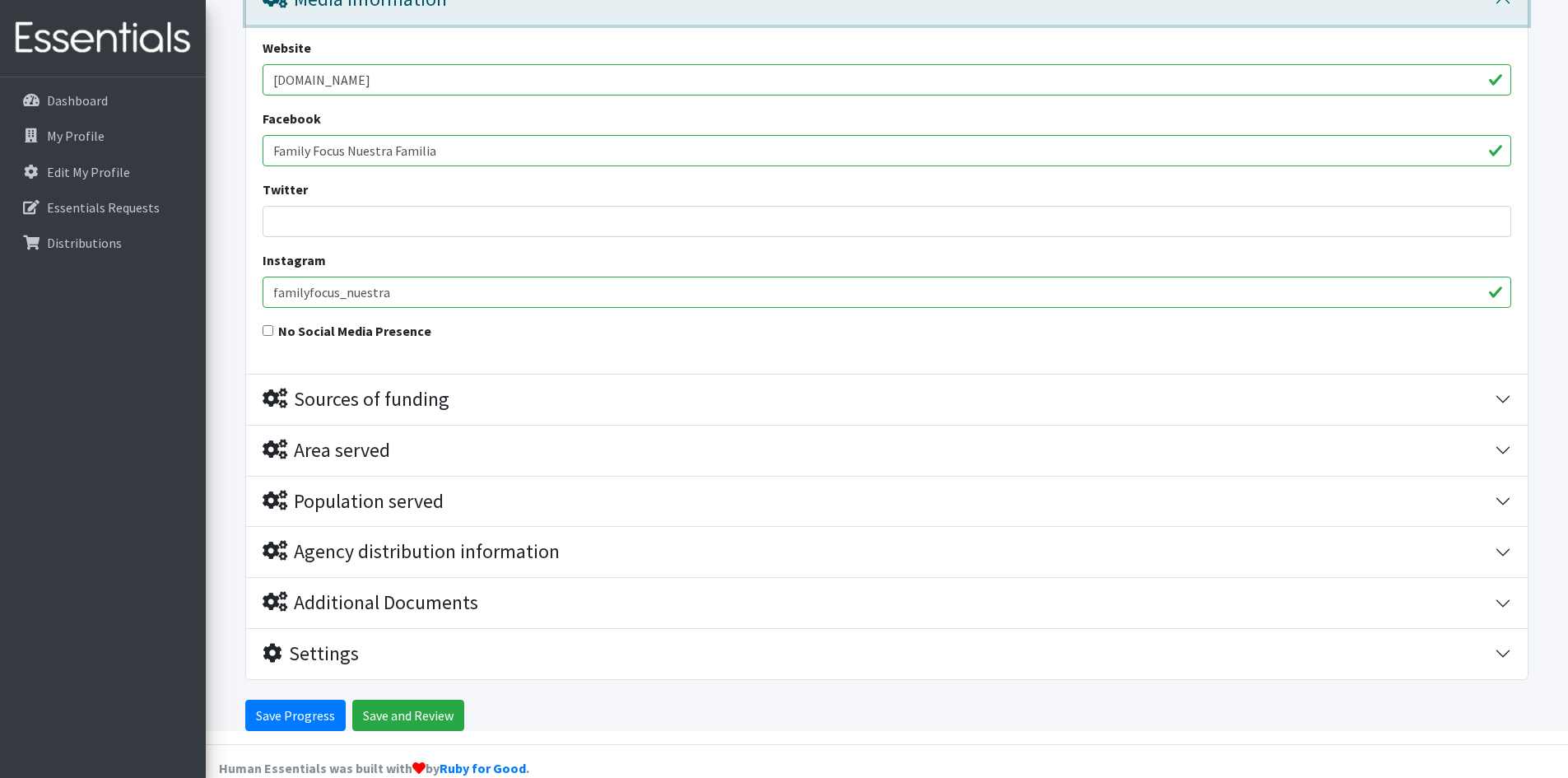
scroll to position [1490, 0]
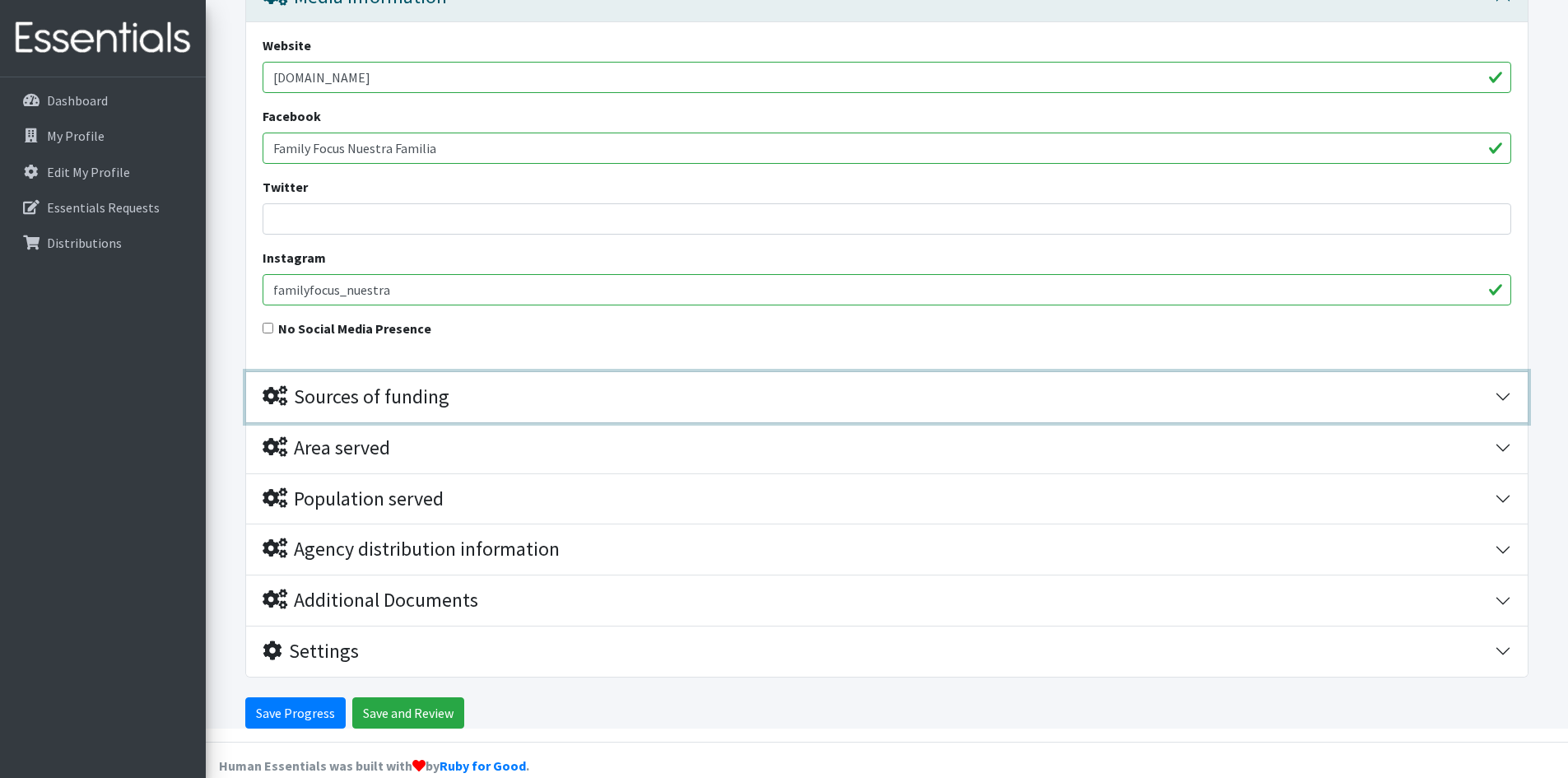
click at [426, 400] on div "Sources of funding" at bounding box center [355, 397] width 187 height 24
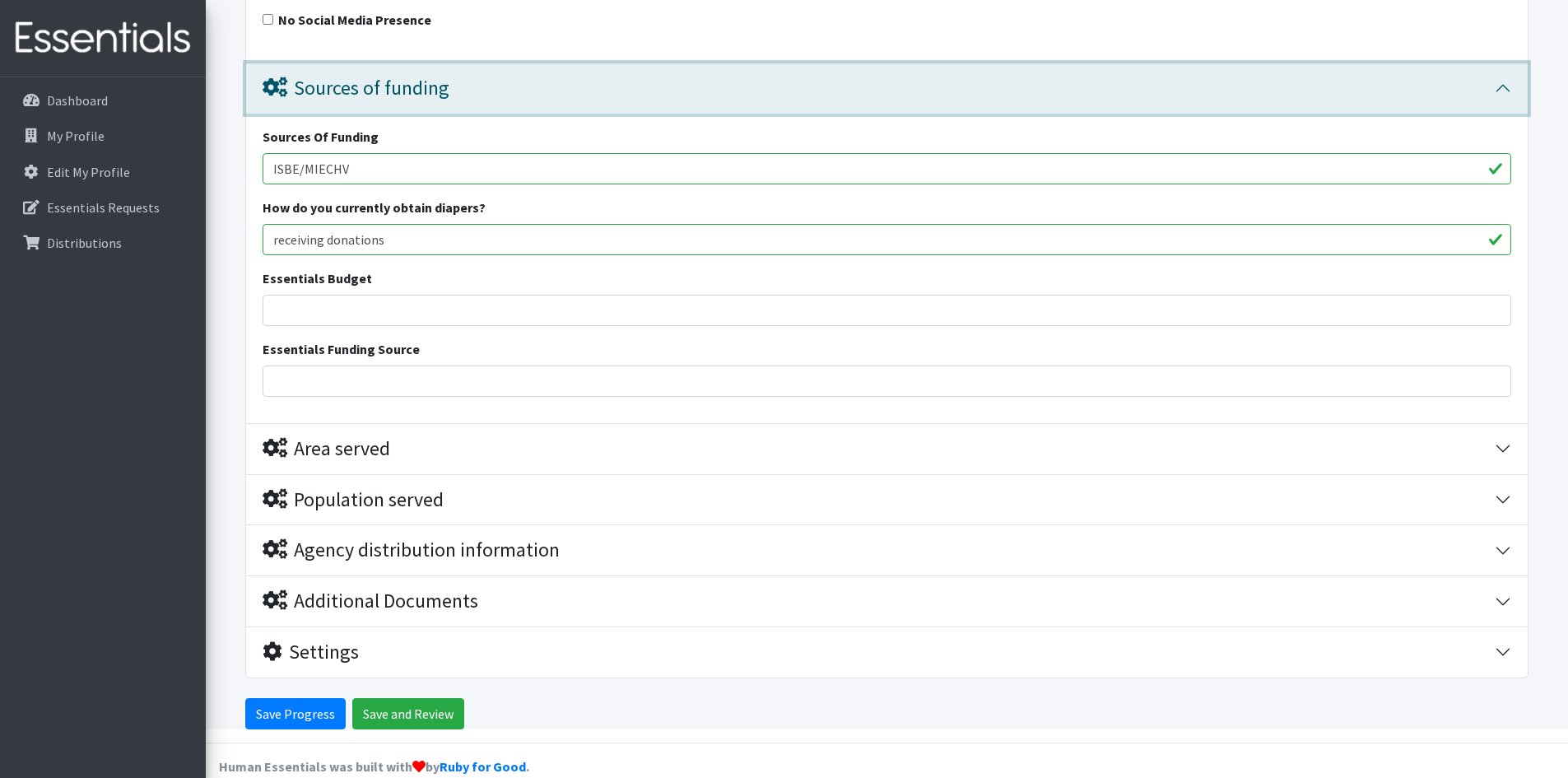
scroll to position [1799, 0]
click at [415, 298] on input "Essentials Budget" at bounding box center [886, 310] width 1249 height 32
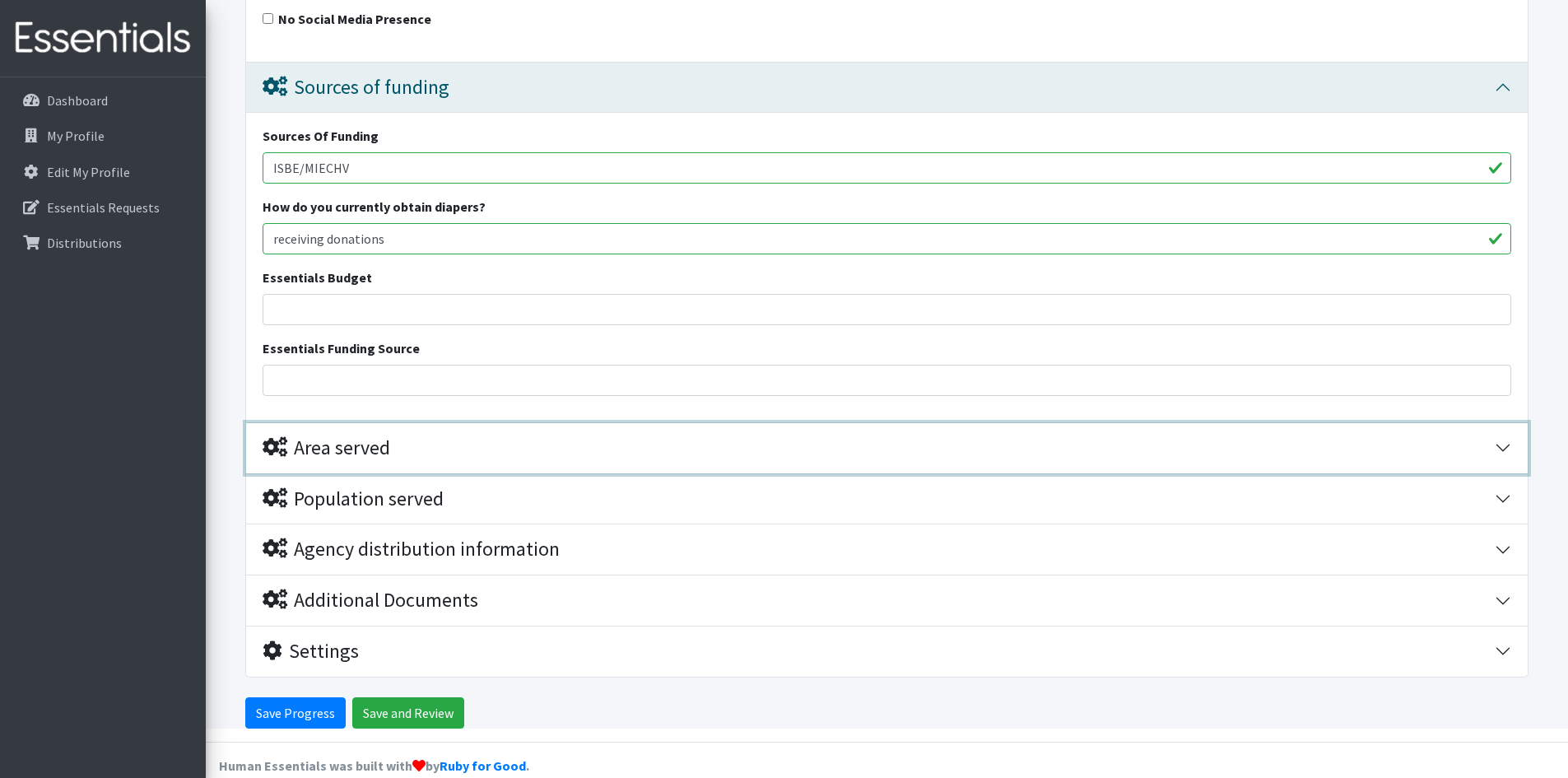
click at [384, 457] on div "Area served" at bounding box center [326, 448] width 128 height 24
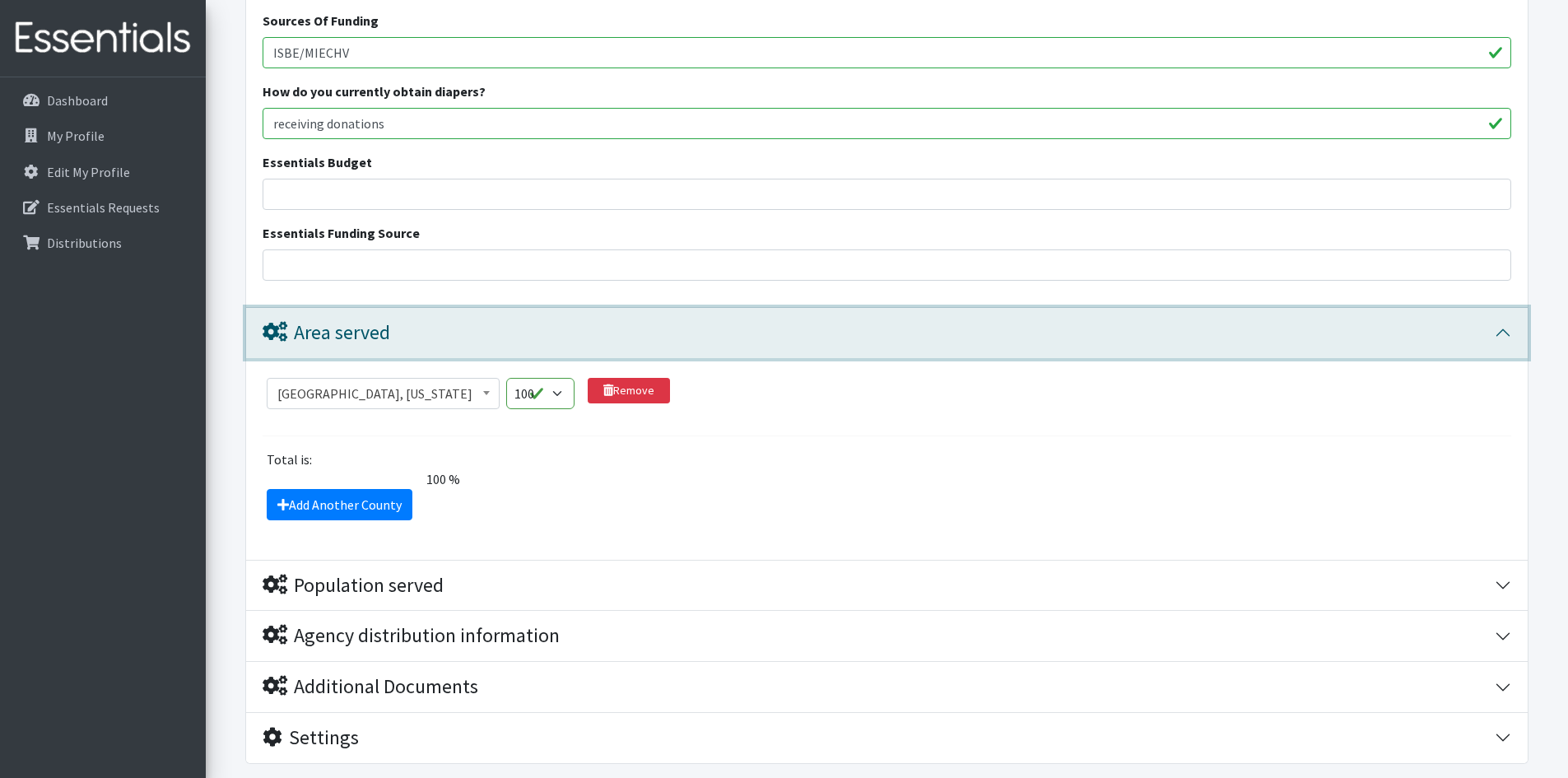
scroll to position [2000, 0]
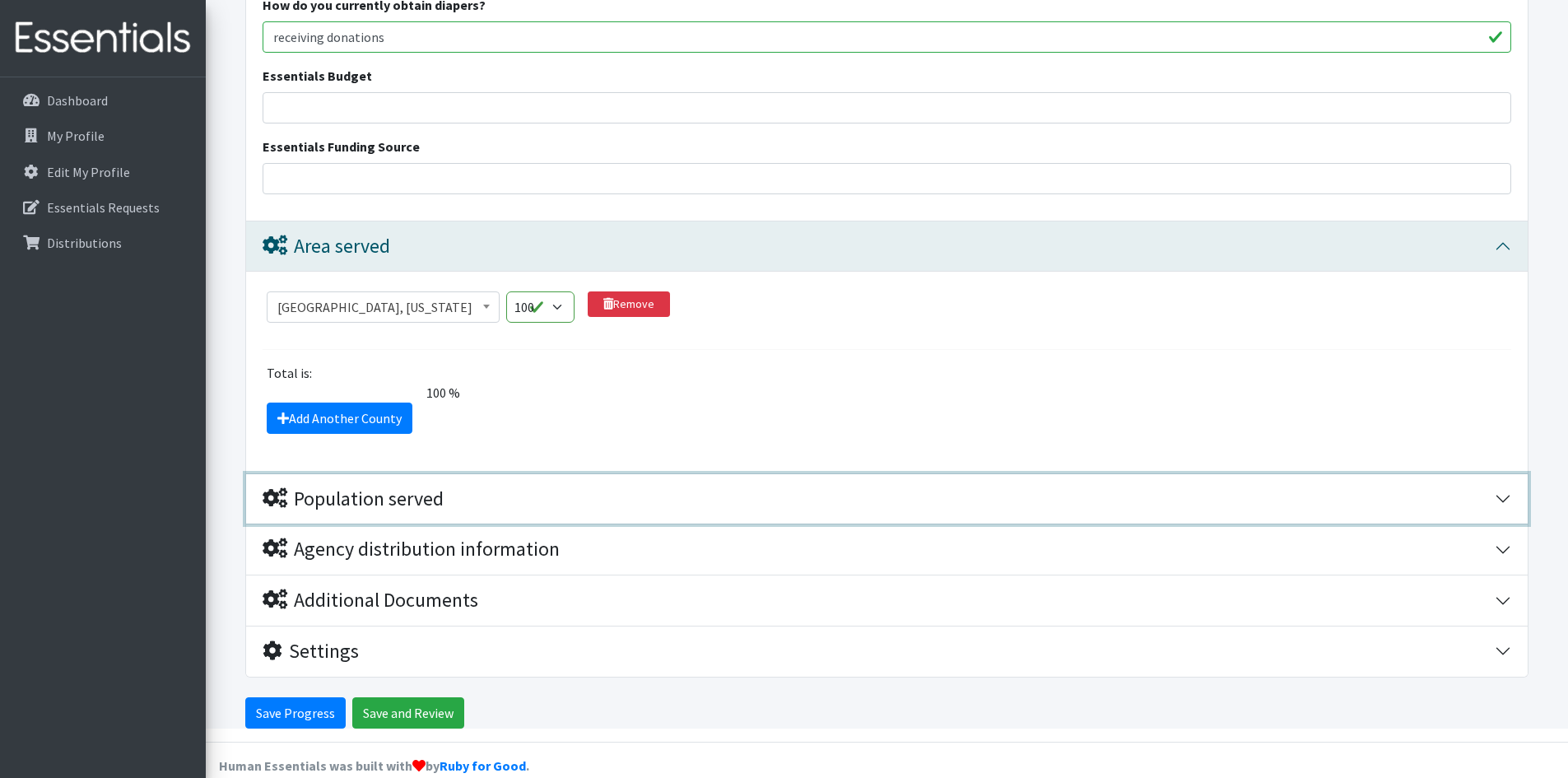
click at [380, 499] on div "Population served" at bounding box center [353, 499] width 181 height 24
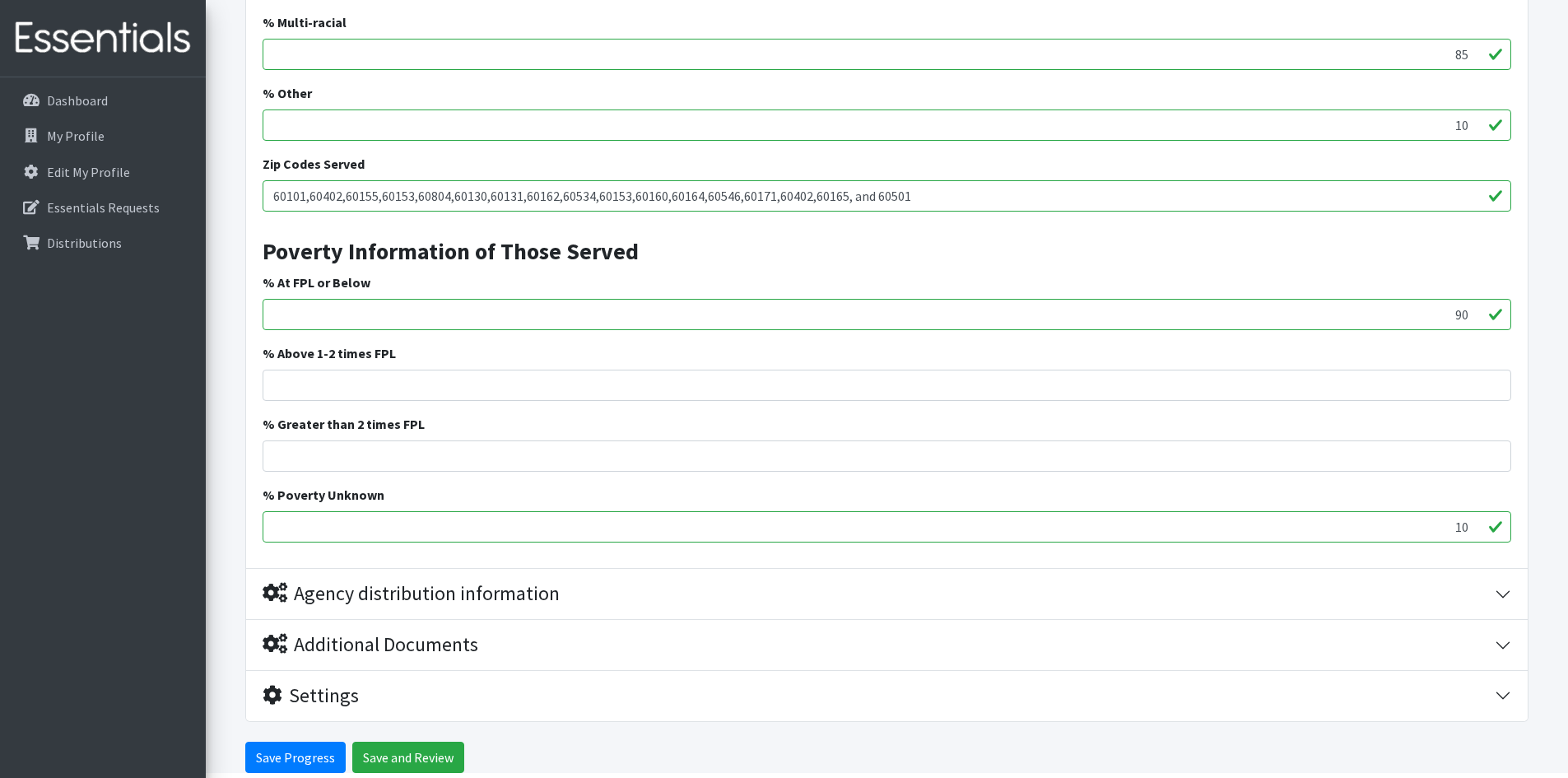
scroll to position [3236, 0]
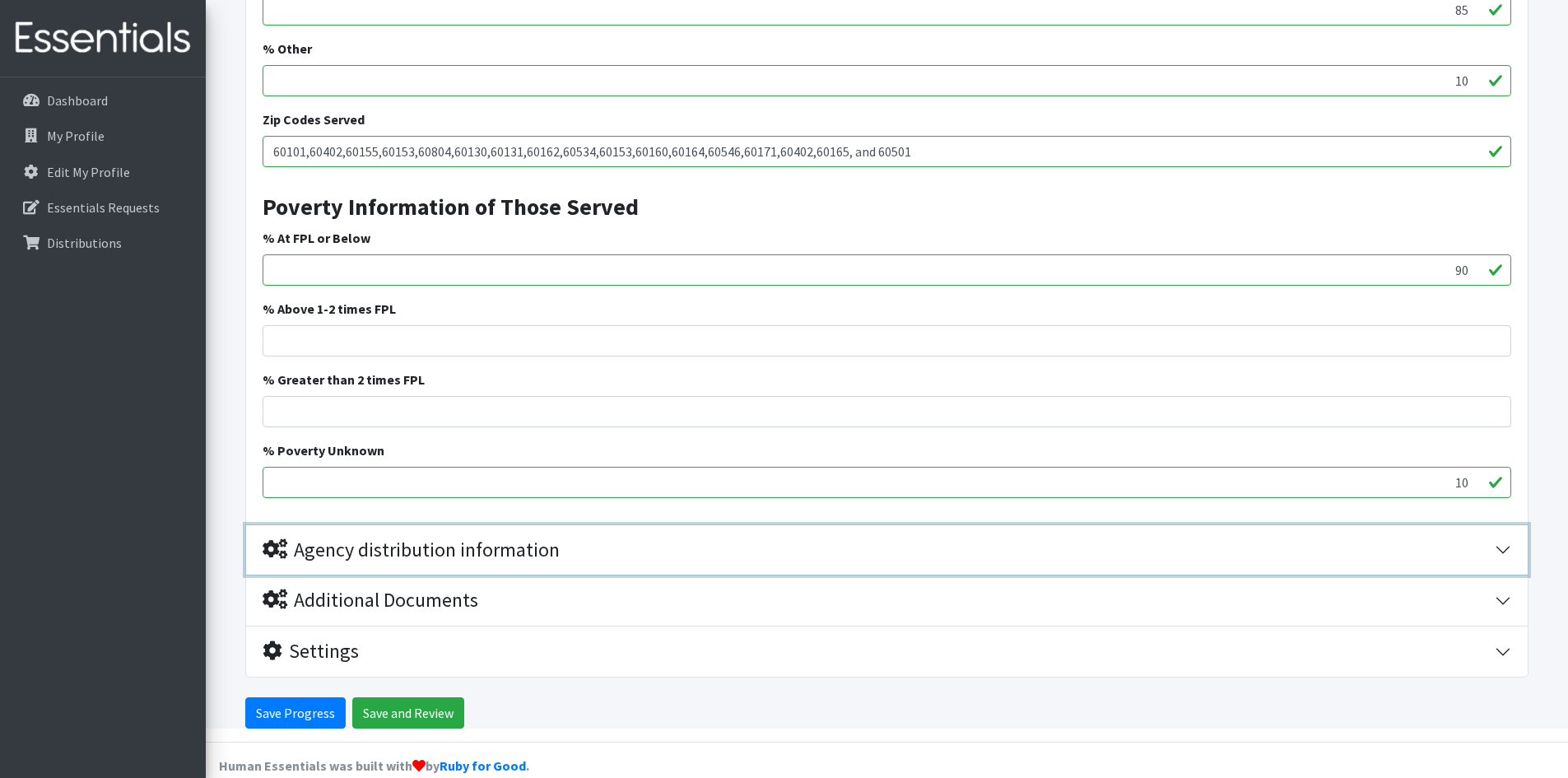
click at [392, 550] on div "Agency distribution information" at bounding box center [411, 550] width 297 height 24
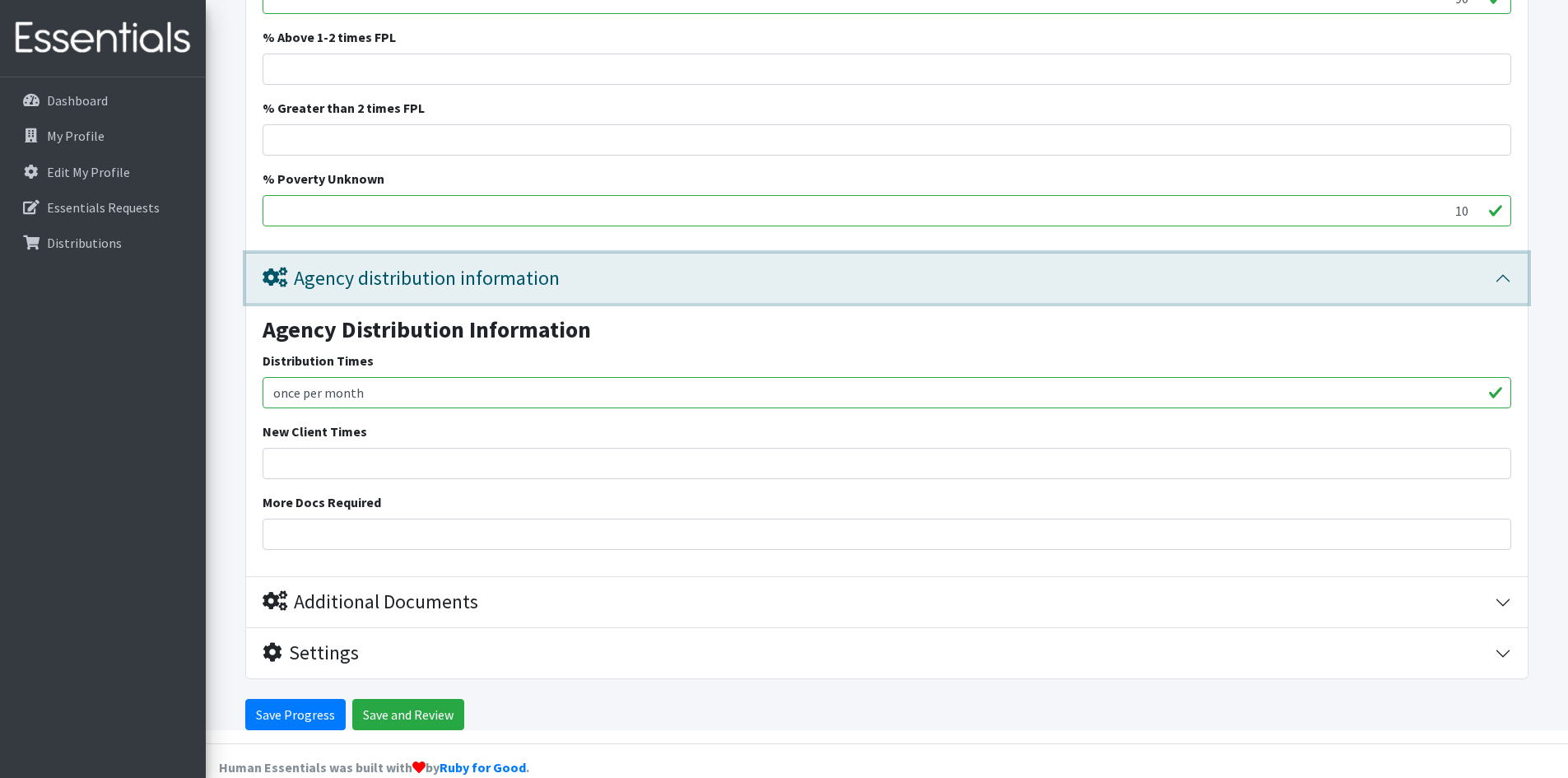
scroll to position [3510, 0]
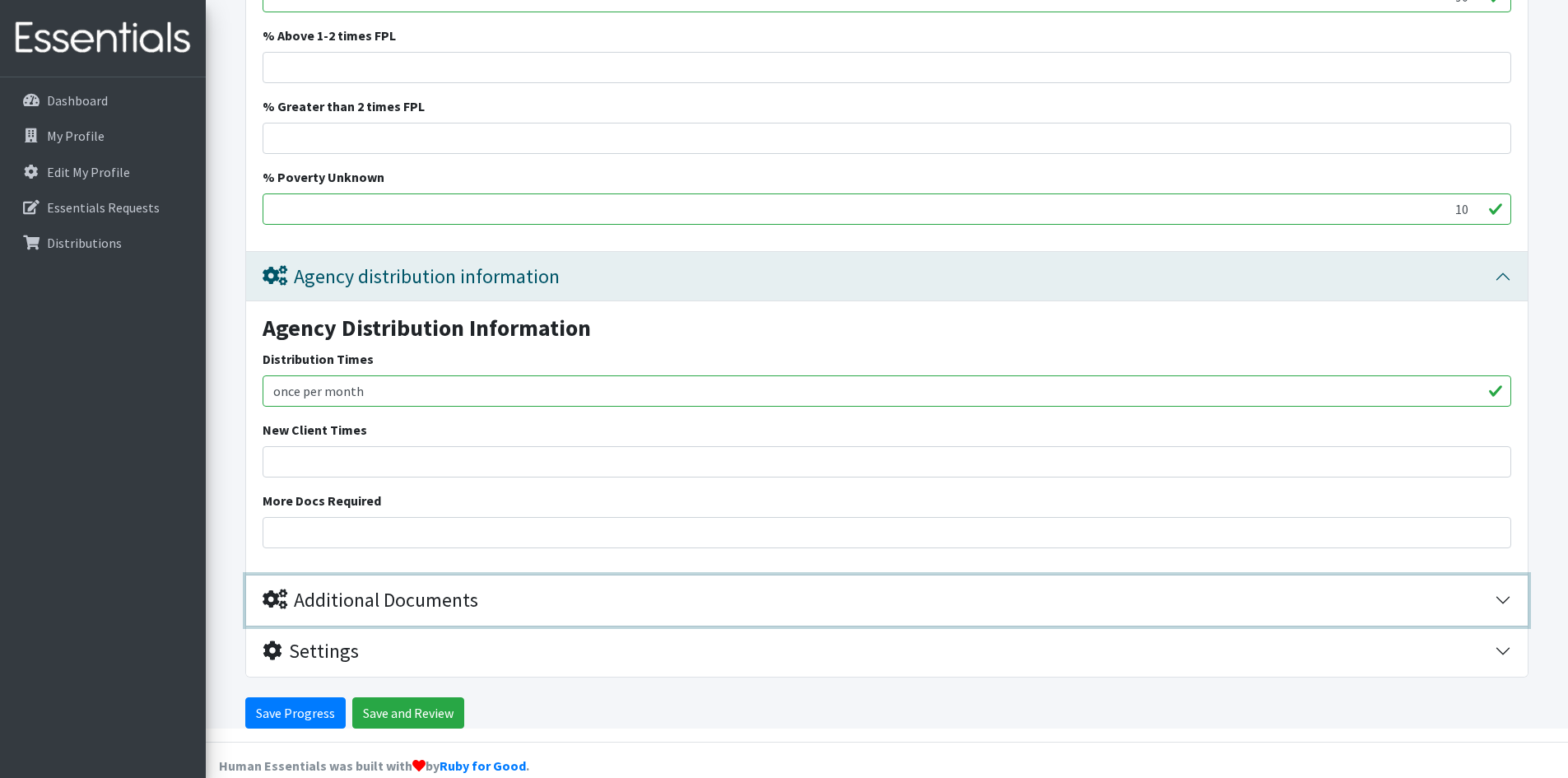
click at [418, 608] on div "Additional Documents" at bounding box center [370, 600] width 216 height 24
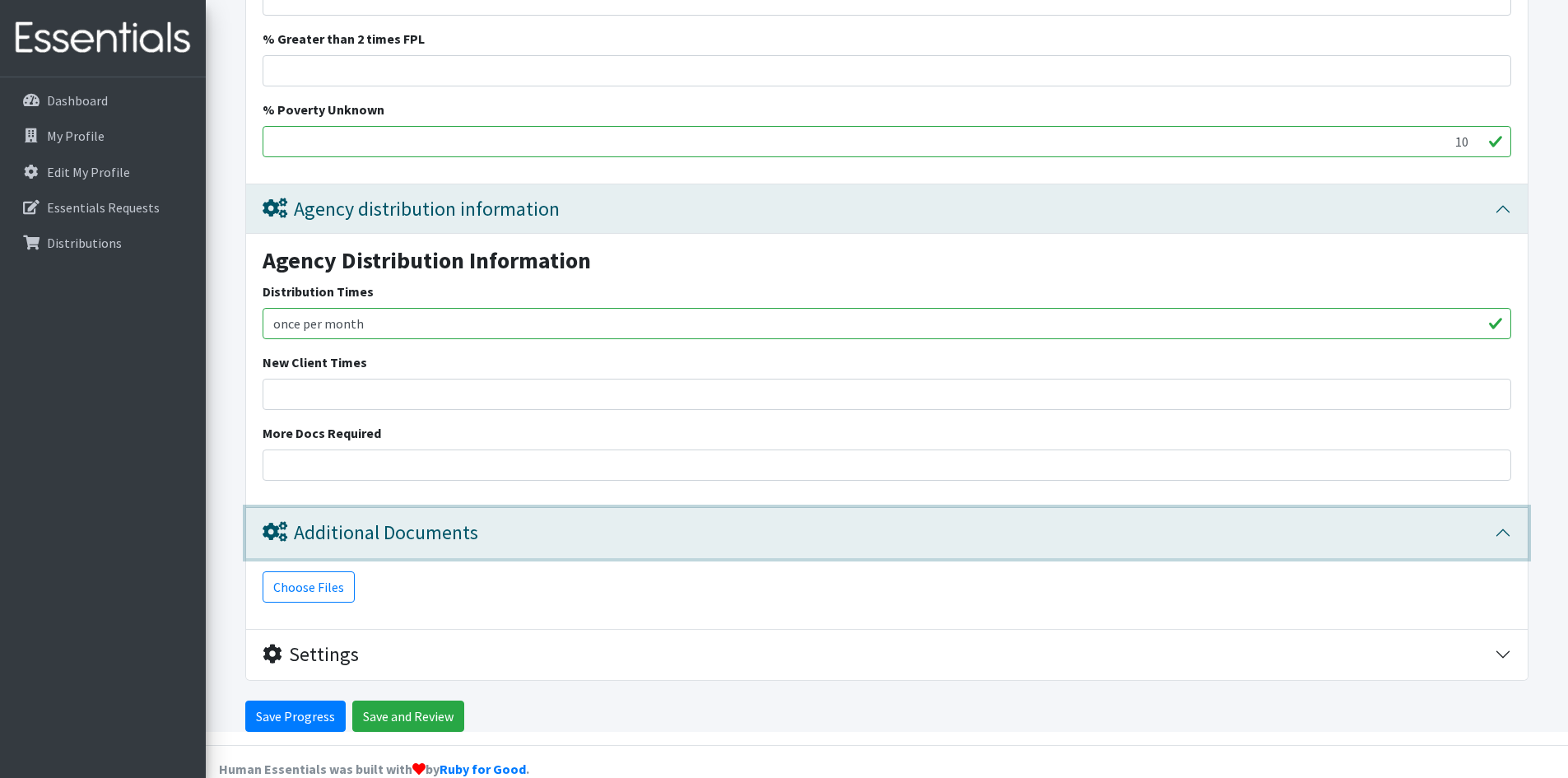
scroll to position [3580, 0]
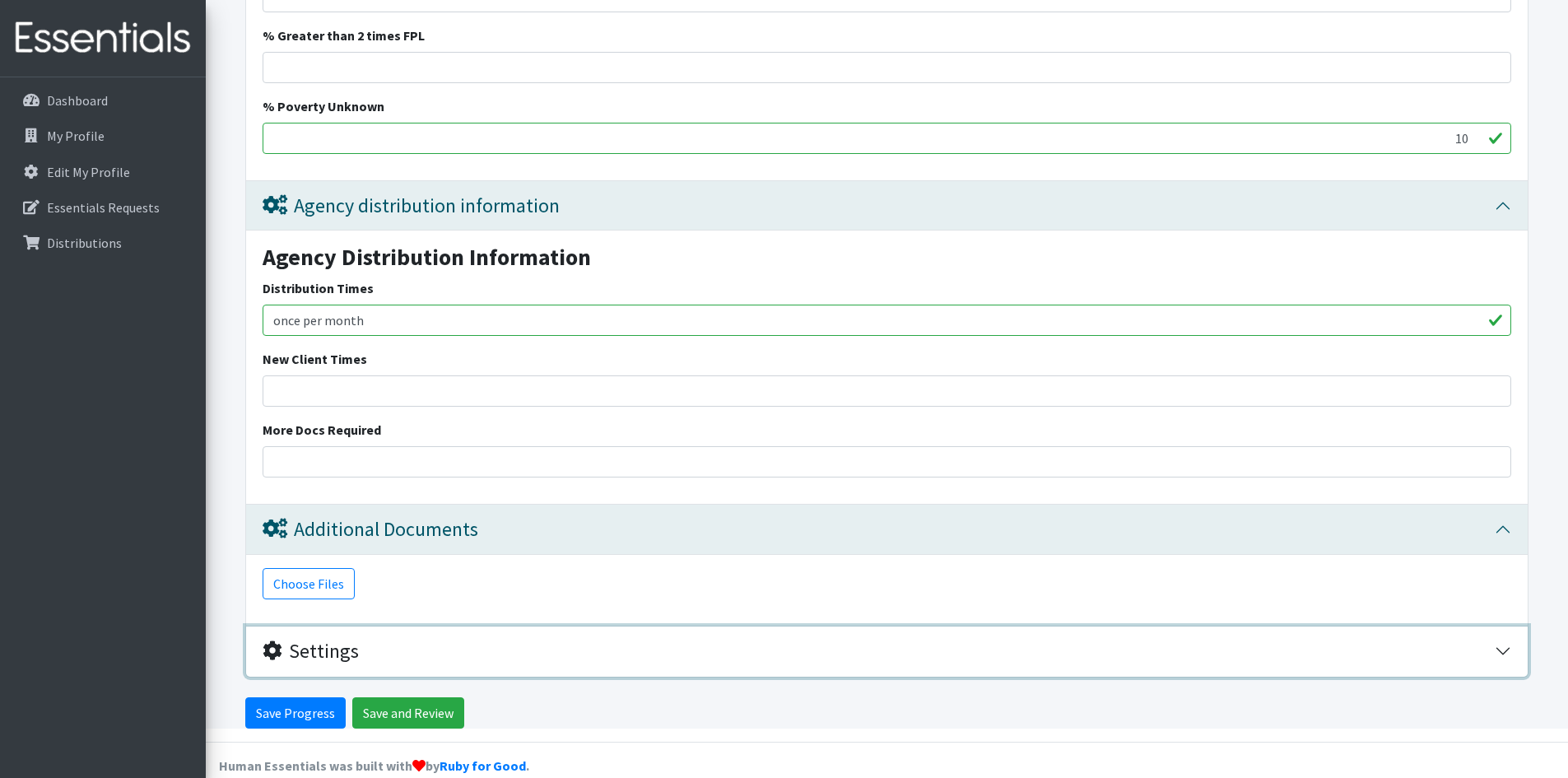
click at [385, 666] on button "Settings" at bounding box center [887, 651] width 1281 height 50
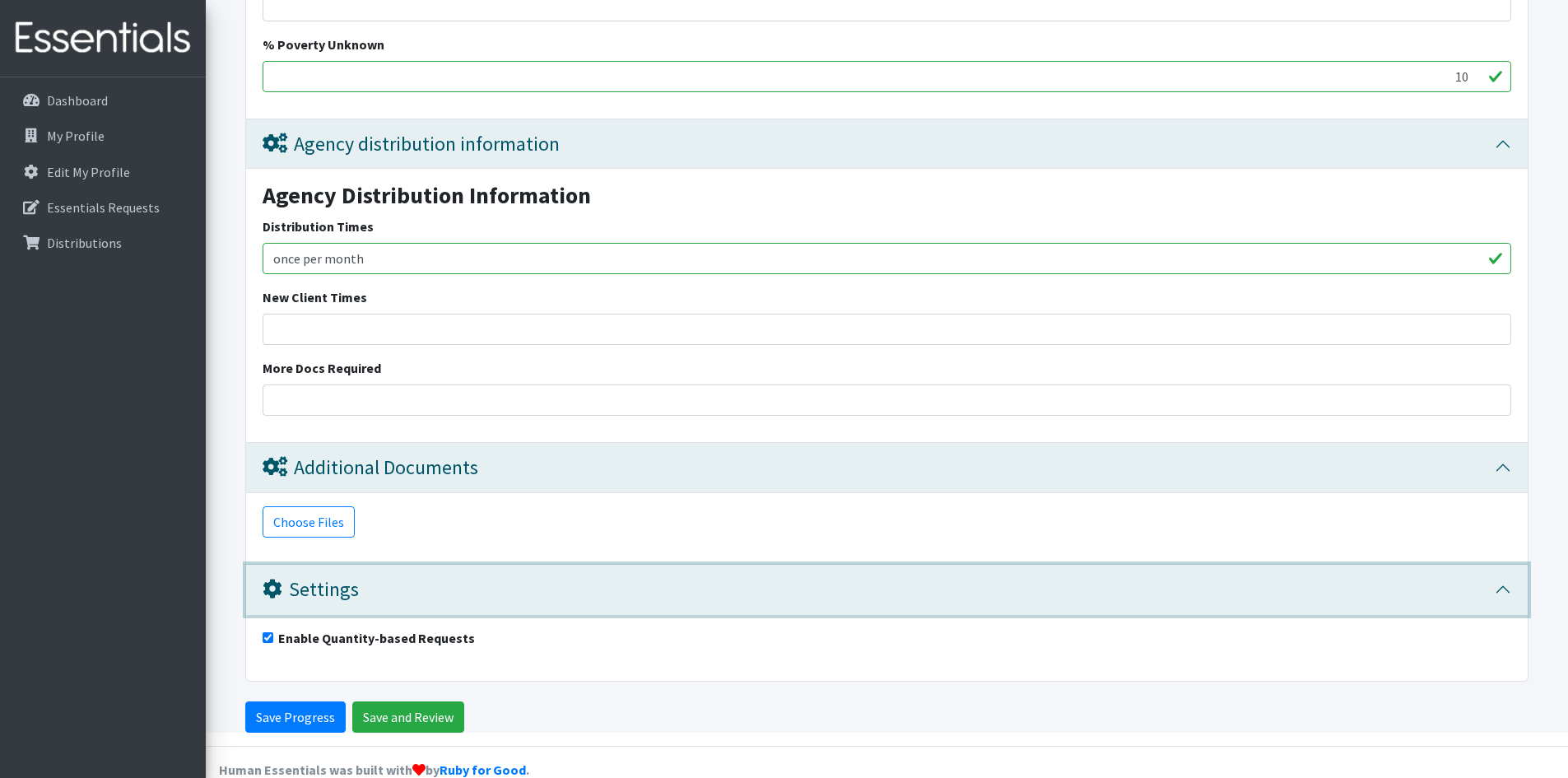
scroll to position [3646, 0]
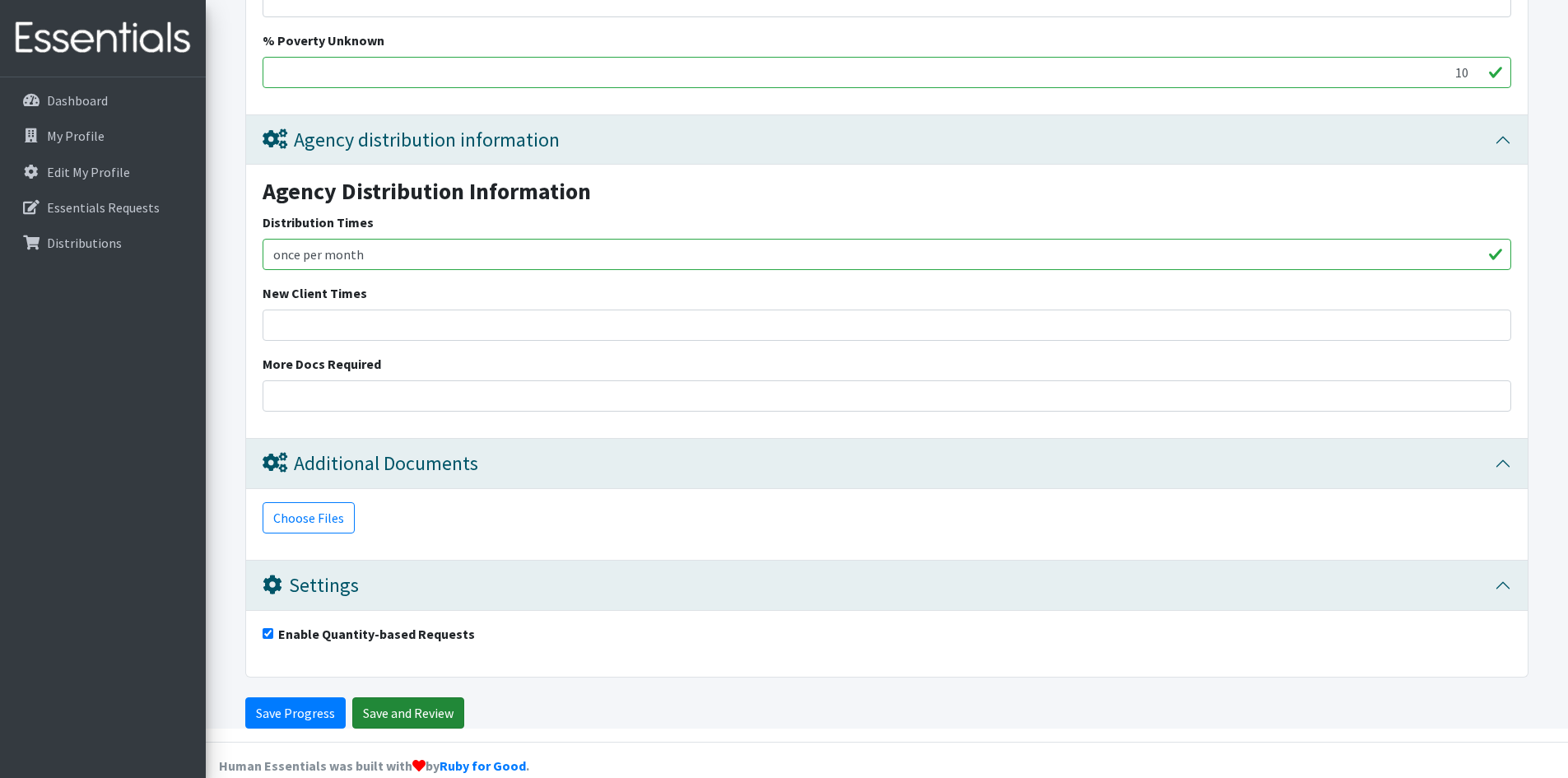
click at [425, 718] on input "Save and Review" at bounding box center [407, 713] width 112 height 32
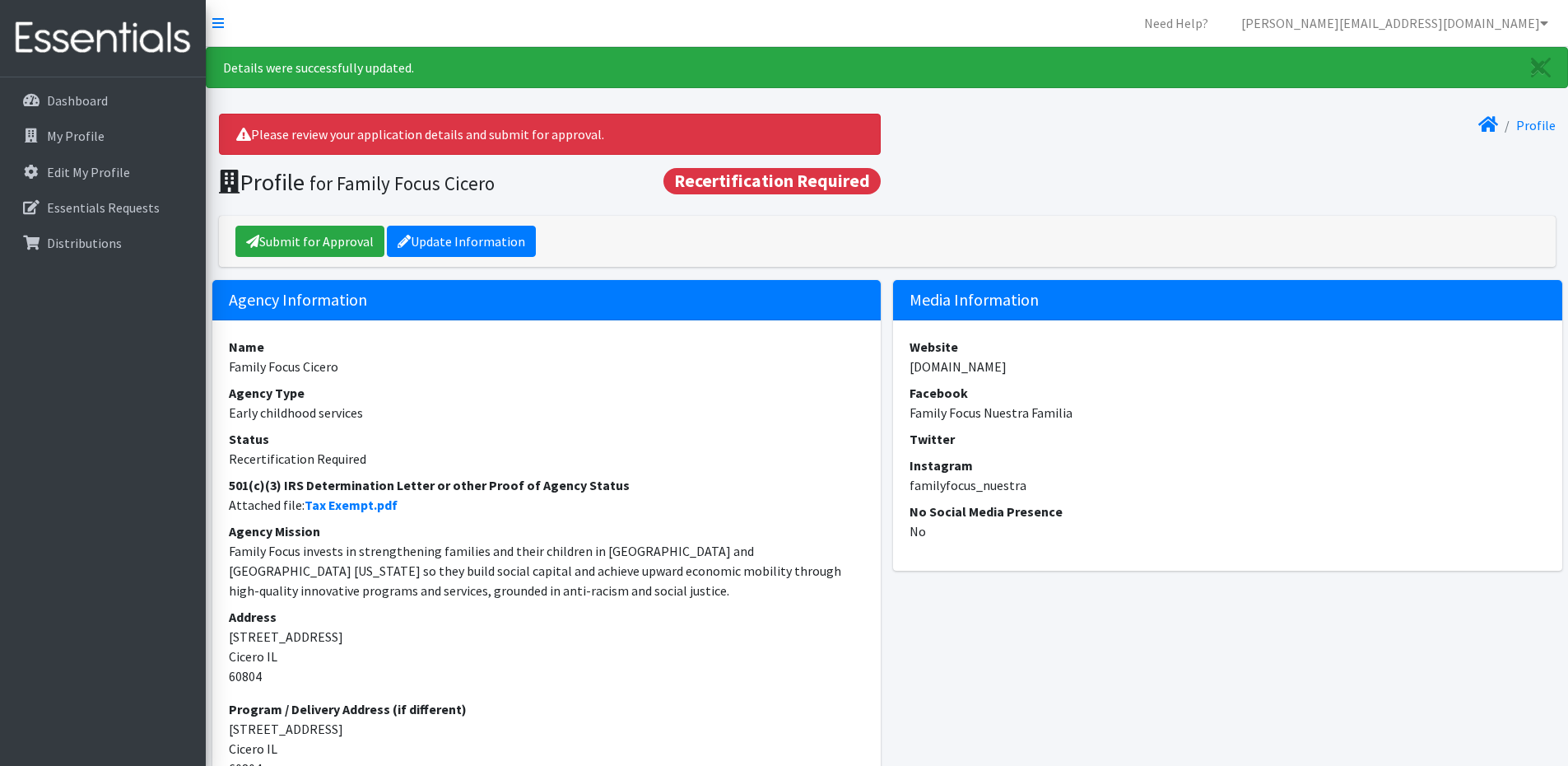
click at [1130, 160] on div "Profile" at bounding box center [1224, 155] width 675 height 83
click at [270, 237] on link "Submit for Approval" at bounding box center [309, 241] width 149 height 32
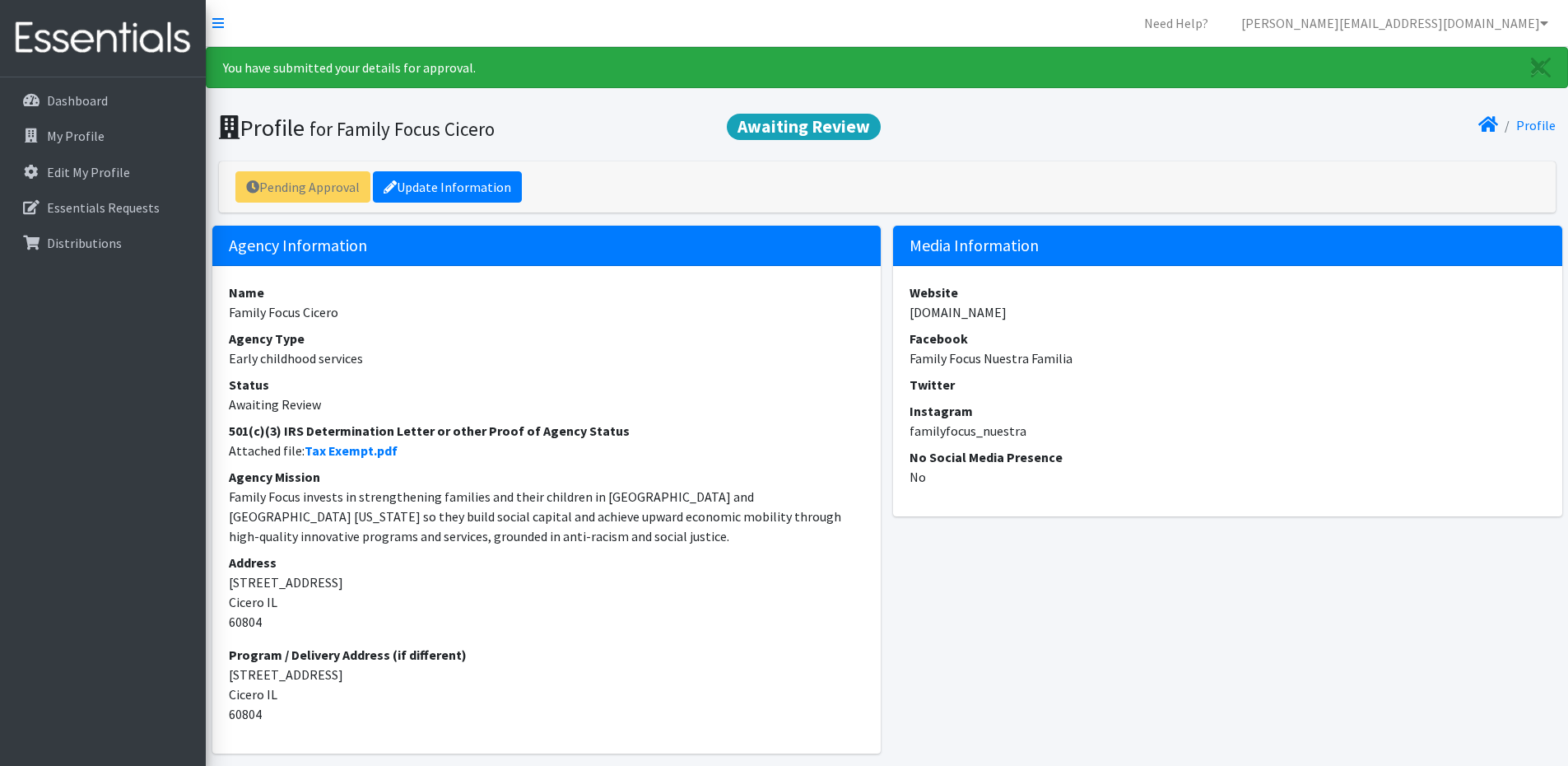
click at [108, 38] on img at bounding box center [102, 38] width 193 height 55
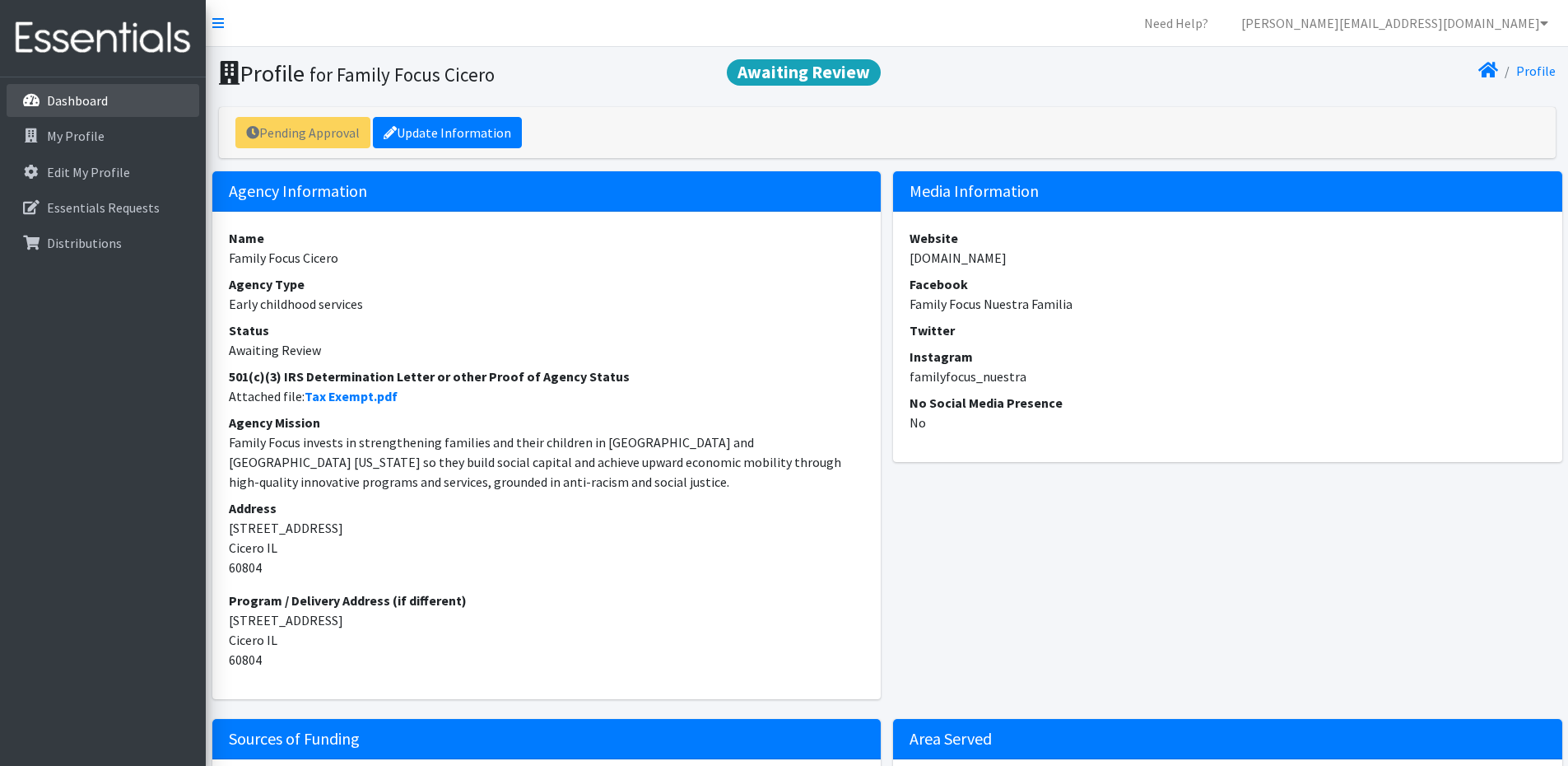
click at [88, 92] on link "Dashboard" at bounding box center [102, 99] width 193 height 33
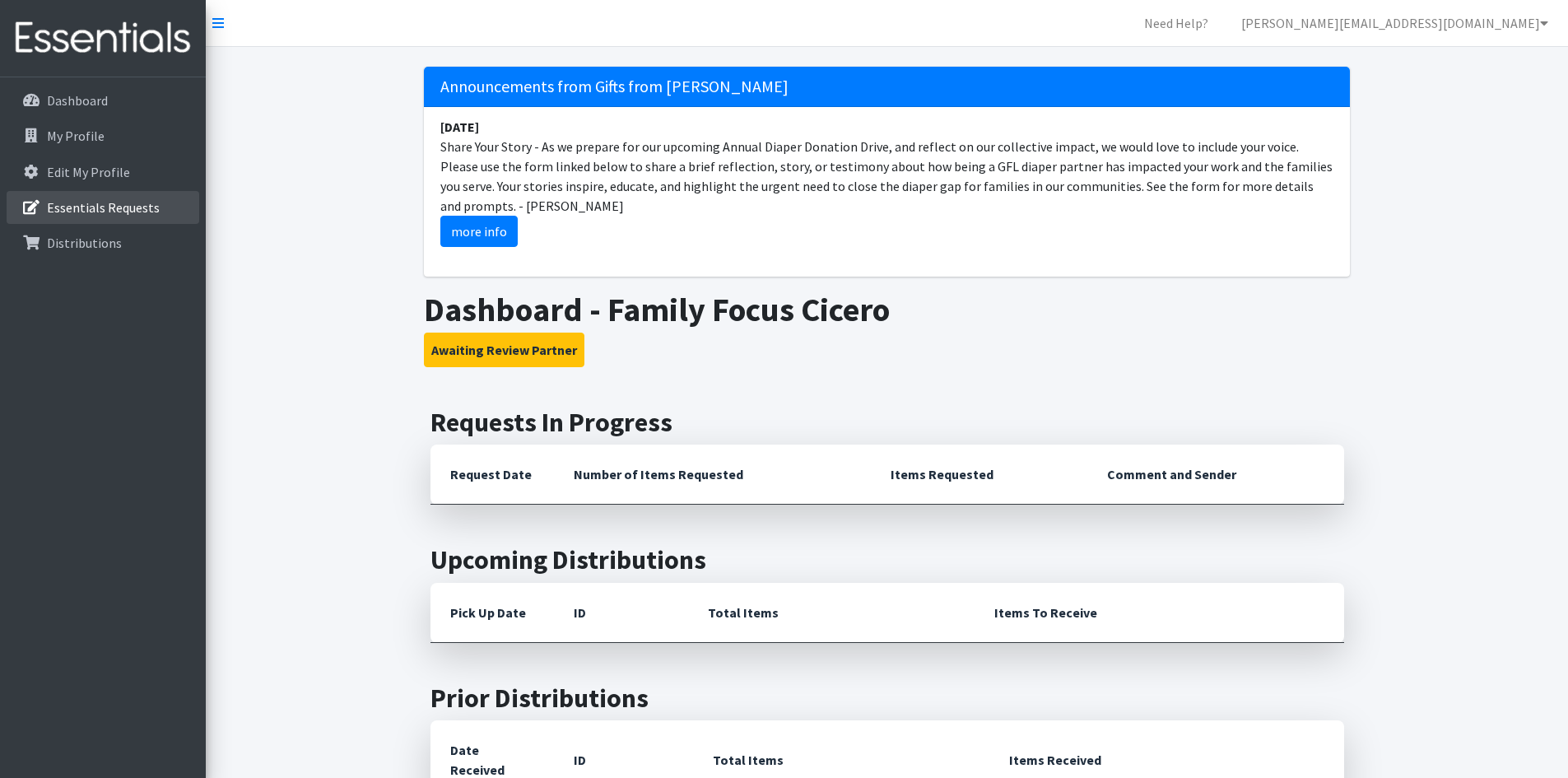
click at [101, 220] on link "Essentials Requests" at bounding box center [102, 207] width 193 height 33
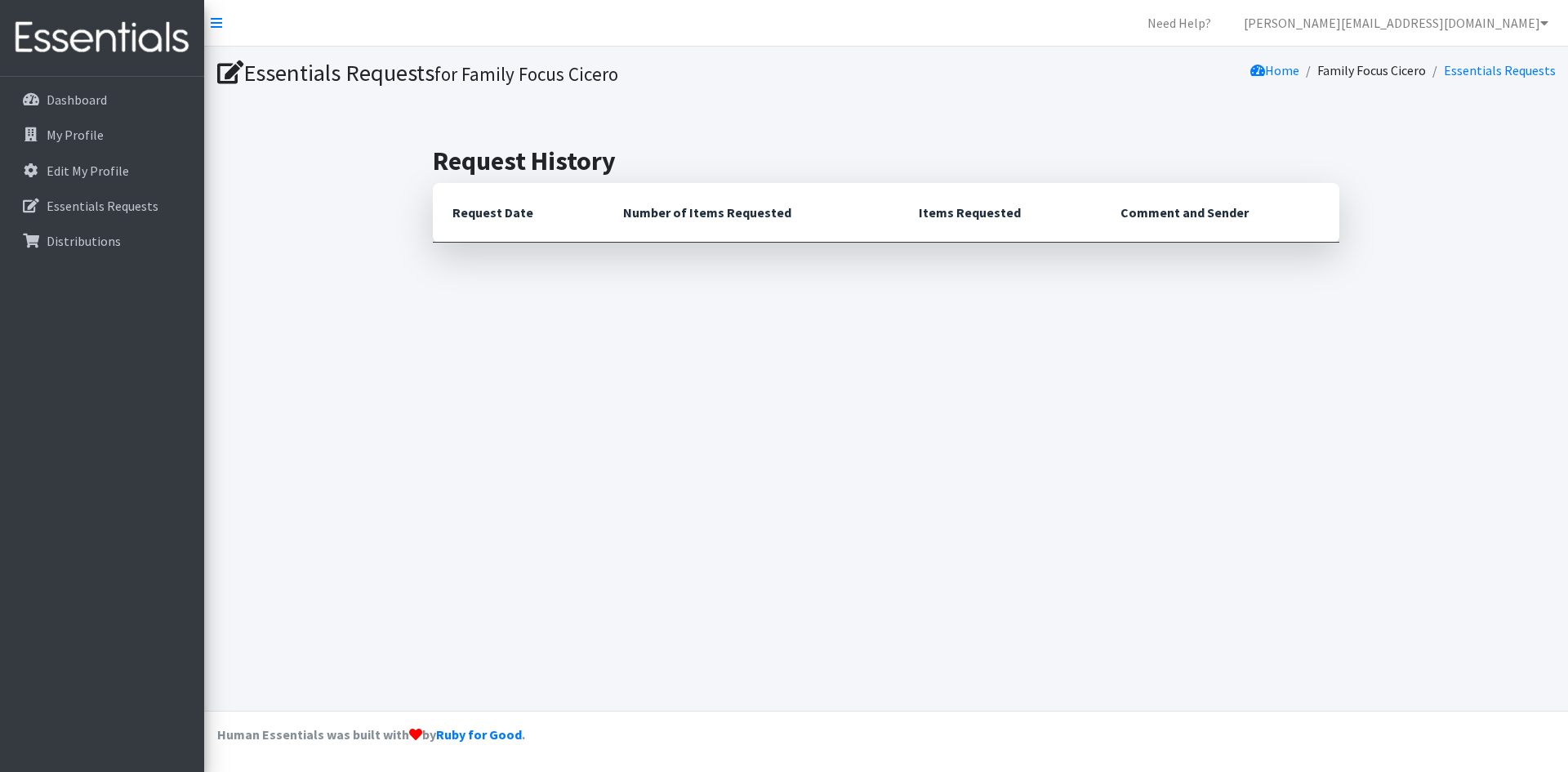
drag, startPoint x: 1046, startPoint y: 374, endPoint x: 961, endPoint y: 250, distance: 150.3
click at [961, 250] on div "Essentials Requests for Family Focus Cicero Home Family Focus Cicero Essentials…" at bounding box center [886, 378] width 1364 height 664
click at [1219, 79] on div "Home Family Focus Cicero Essentials Requests" at bounding box center [1223, 72] width 675 height 29
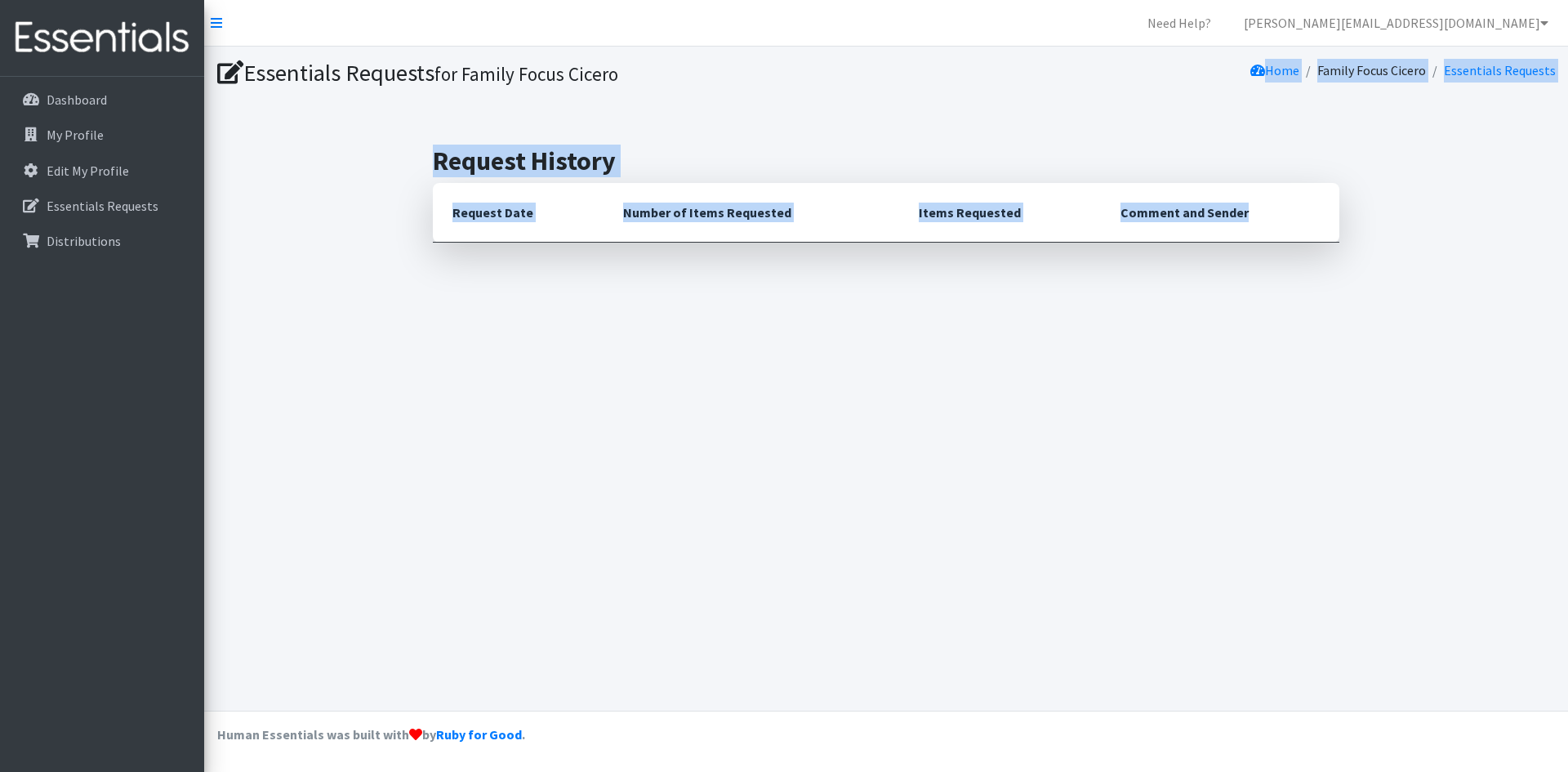
drag, startPoint x: 1219, startPoint y: 79, endPoint x: 1278, endPoint y: 211, distance: 144.6
click at [1278, 211] on div "Essentials Requests for Family Focus Cicero Home Family Focus Cicero Essentials…" at bounding box center [886, 378] width 1364 height 664
click at [796, 311] on div "Essentials Requests for Family Focus Cicero Home Family Focus Cicero Essentials…" at bounding box center [886, 378] width 1364 height 664
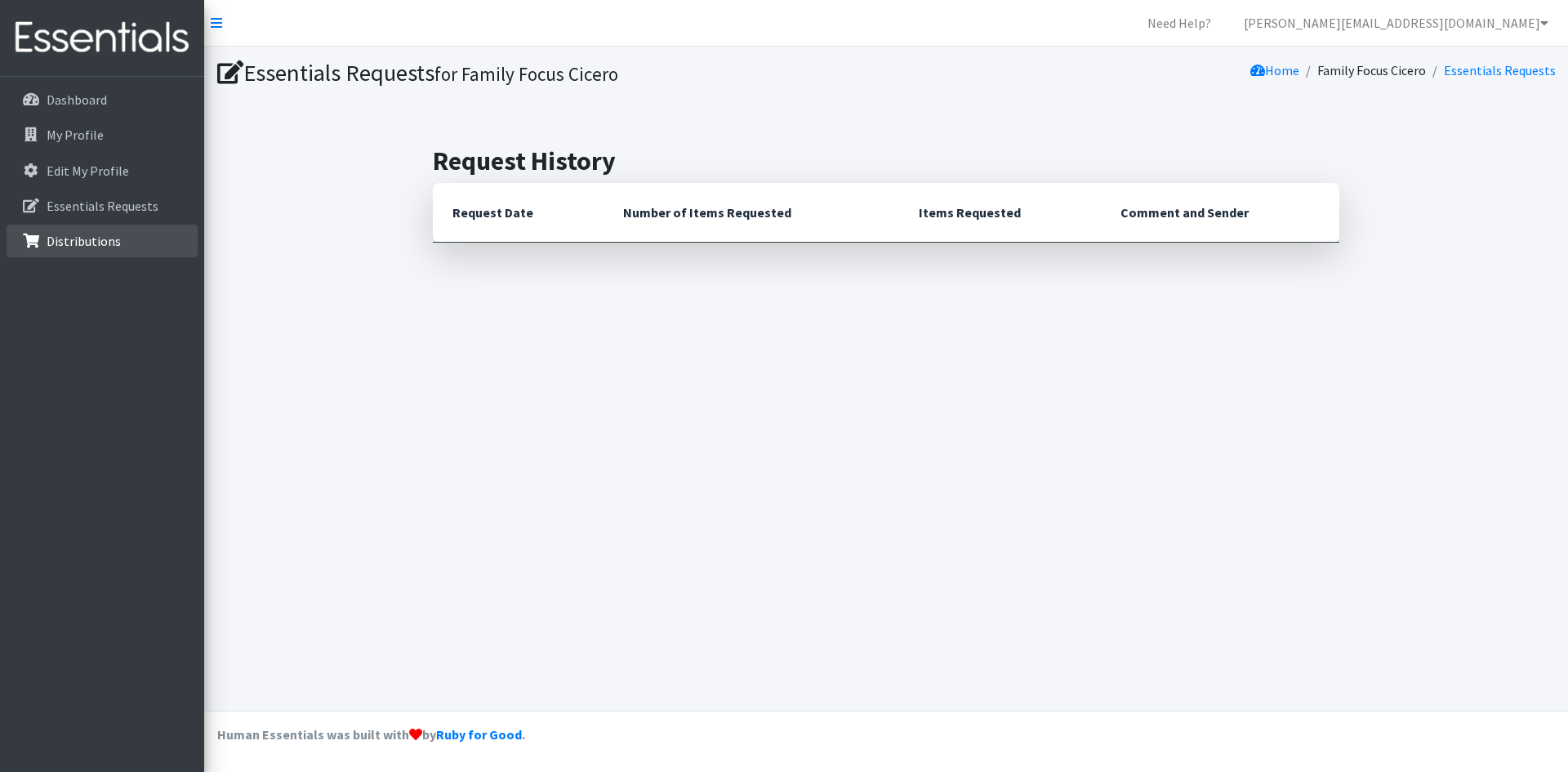
click at [121, 235] on link "Distributions" at bounding box center [101, 240] width 191 height 32
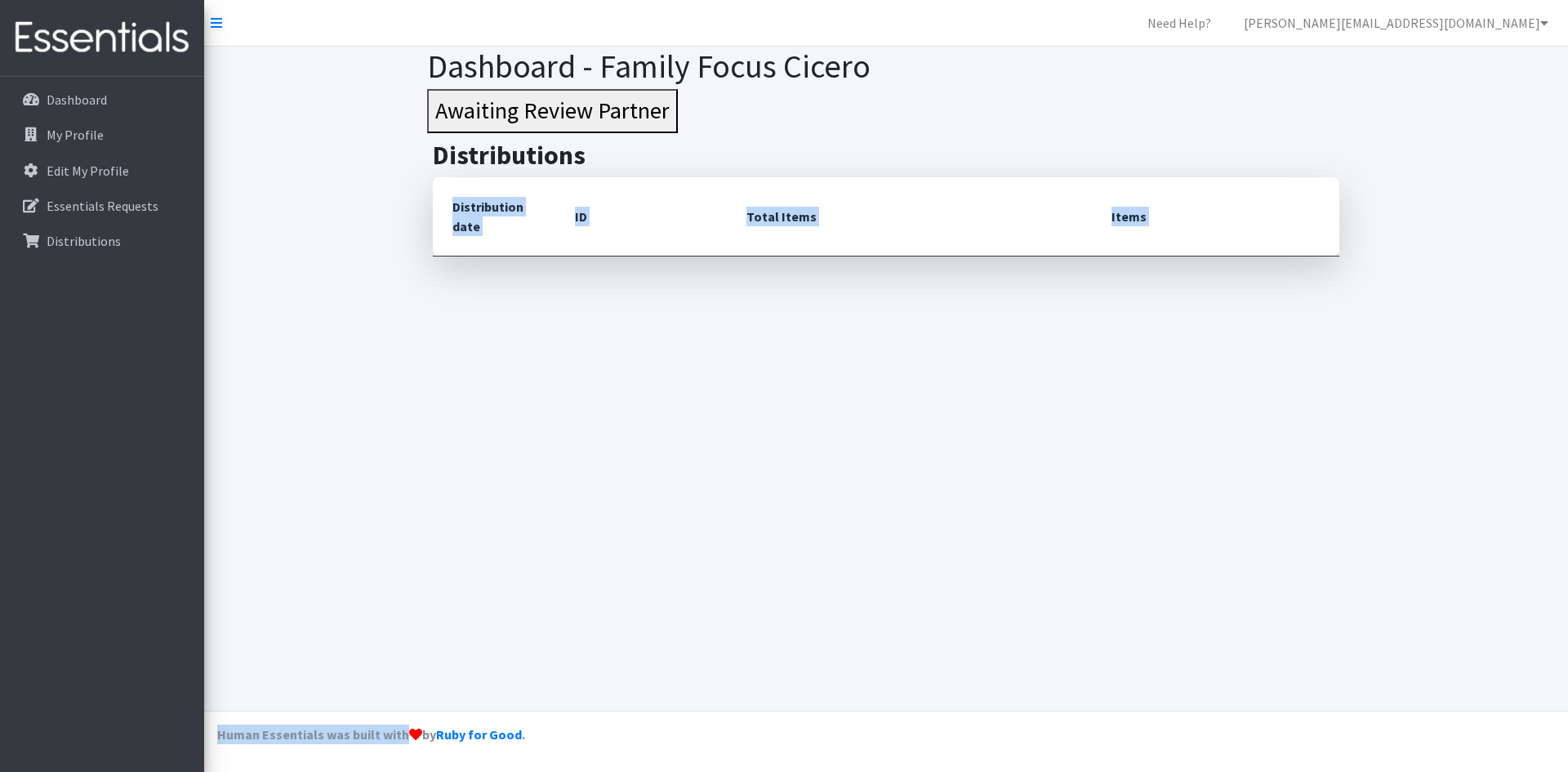
drag, startPoint x: 409, startPoint y: 753, endPoint x: 665, endPoint y: 621, distance: 288.0
click div "Need Help? [PERSON_NAME][EMAIL_ADDRESS][DOMAIN_NAME] Organization Settings My C…"
click div "Dashboard - Family Focus Cicero Awaiting Review Partner Distributions Distribut…"
